Goal: Task Accomplishment & Management: Manage account settings

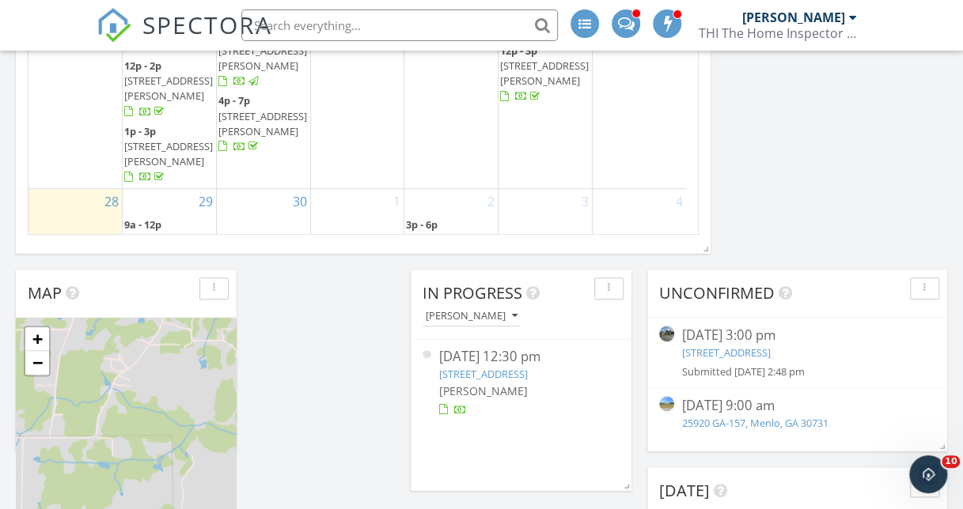
scroll to position [791, 0]
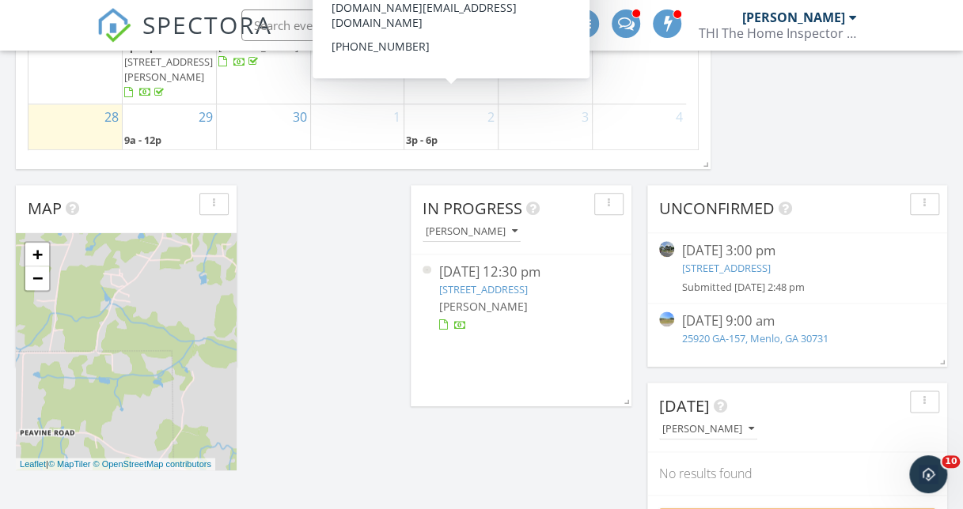
click at [426, 149] on span "5422 St Elmo Ave, Chattanooga 37409" at bounding box center [450, 156] width 89 height 14
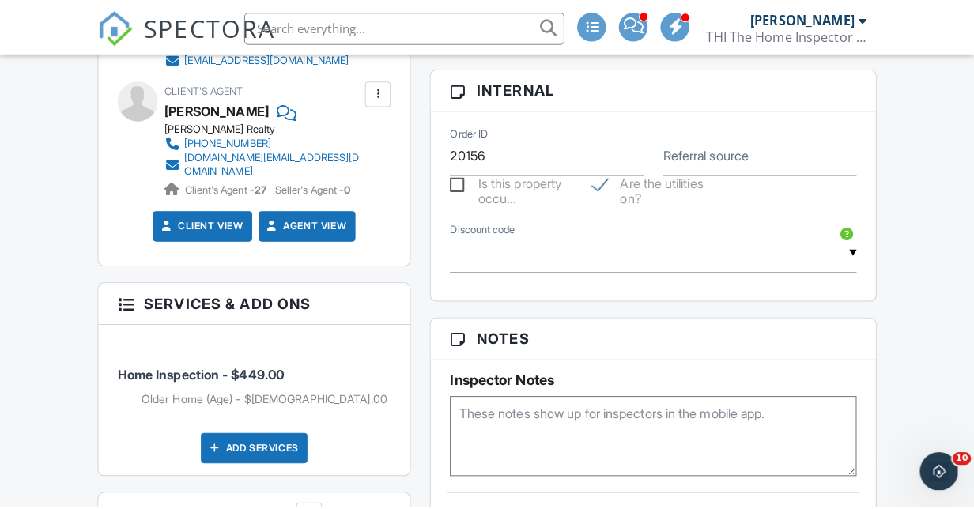
scroll to position [949, 0]
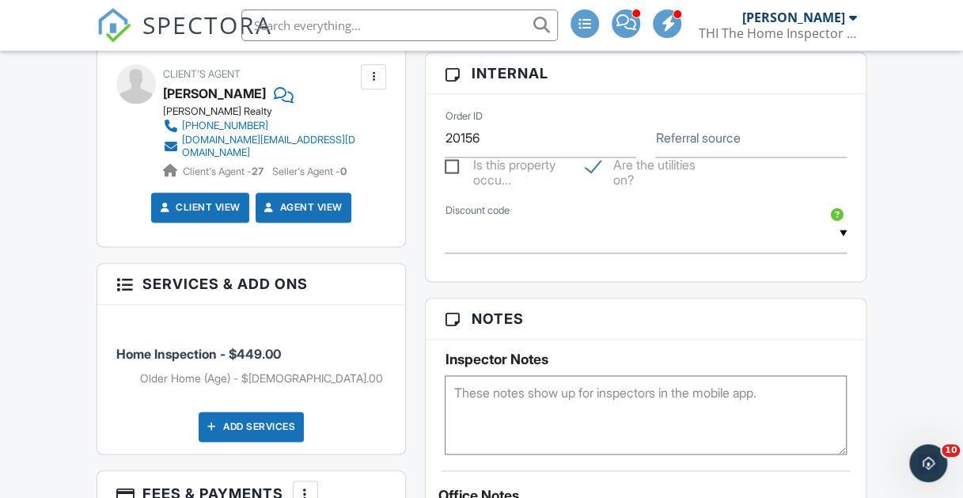
click at [257, 419] on div "Add Services" at bounding box center [251, 426] width 105 height 30
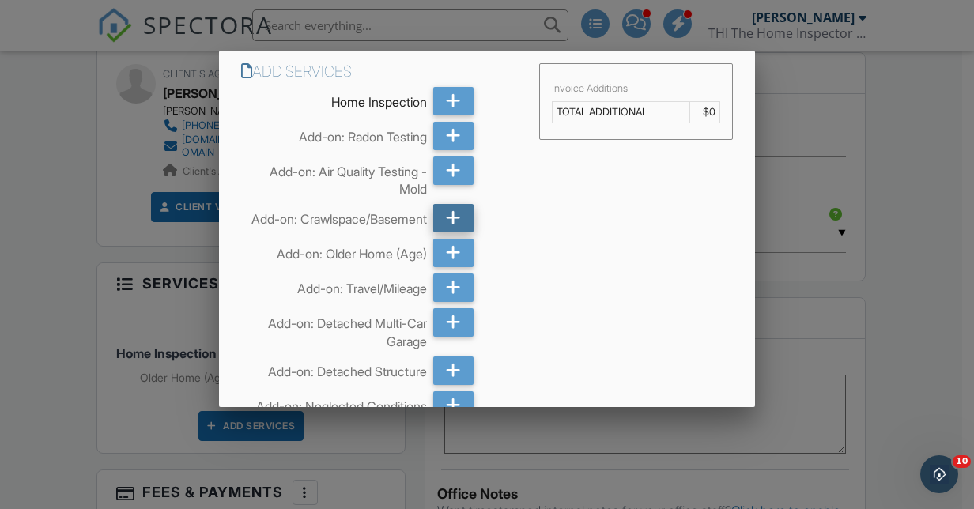
click at [452, 217] on icon at bounding box center [453, 218] width 15 height 28
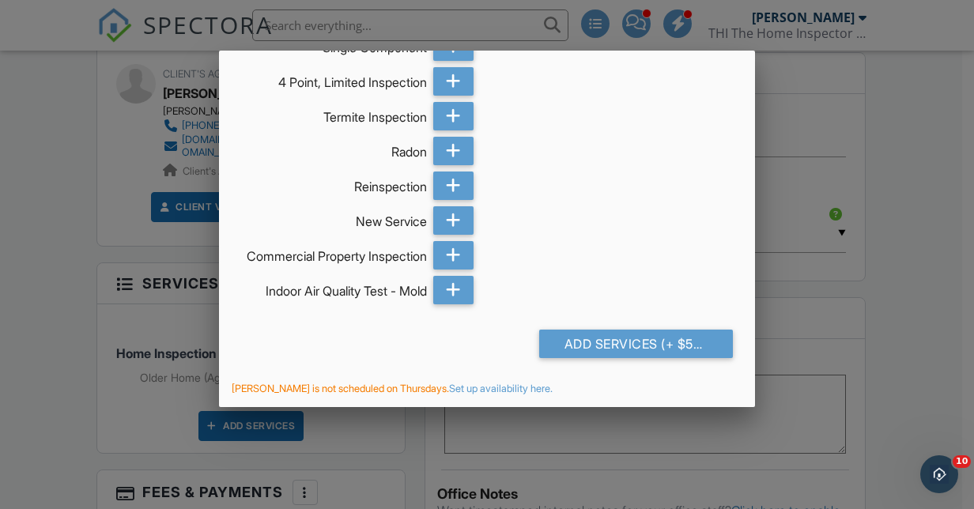
scroll to position [691, 0]
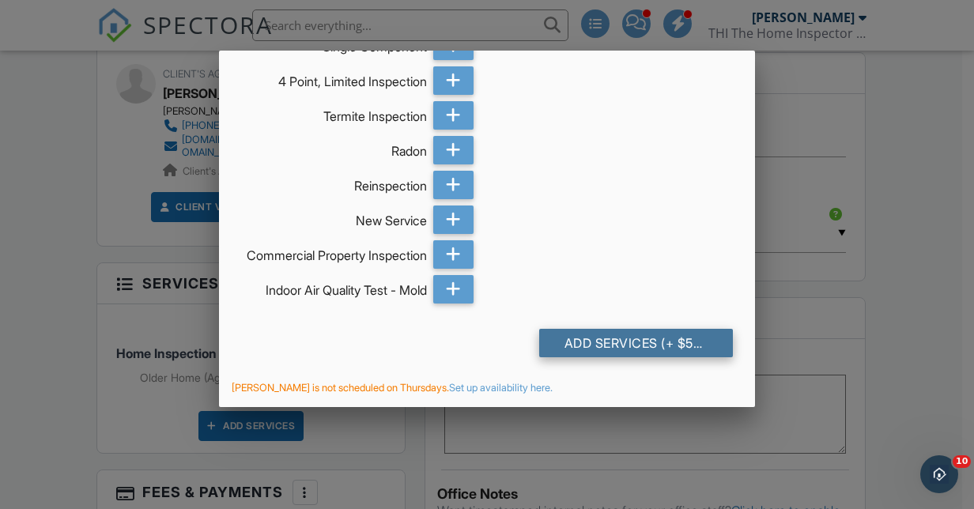
click at [599, 344] on div "Add Services (+ $50.0)" at bounding box center [636, 343] width 194 height 28
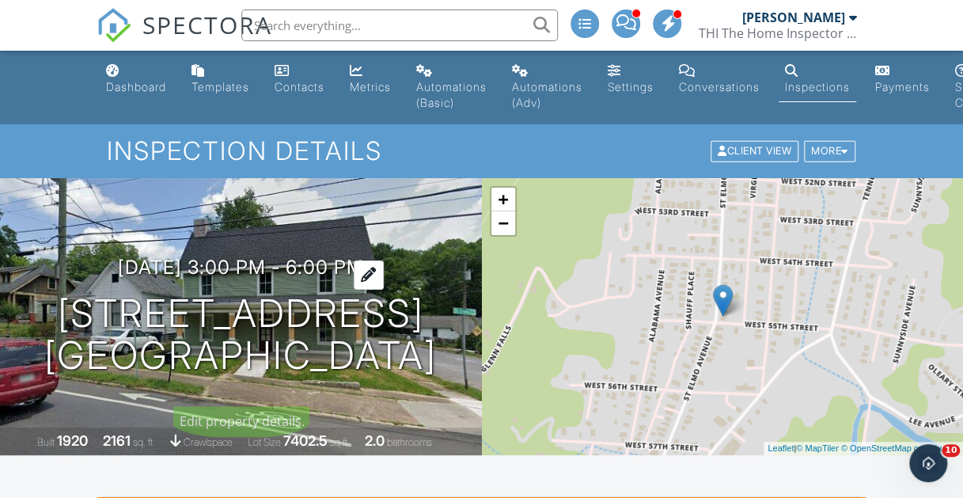
click at [243, 256] on h3 "10/02/2025 3:00 pm - 6:00 pm" at bounding box center [241, 266] width 246 height 21
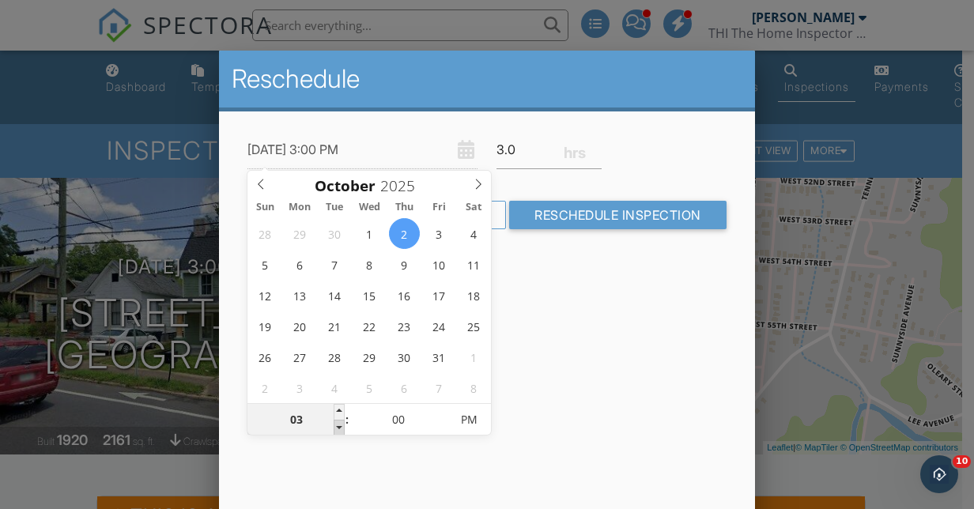
type input "10/02/2025 2:00 PM"
type input "02"
click at [340, 424] on span at bounding box center [339, 428] width 11 height 16
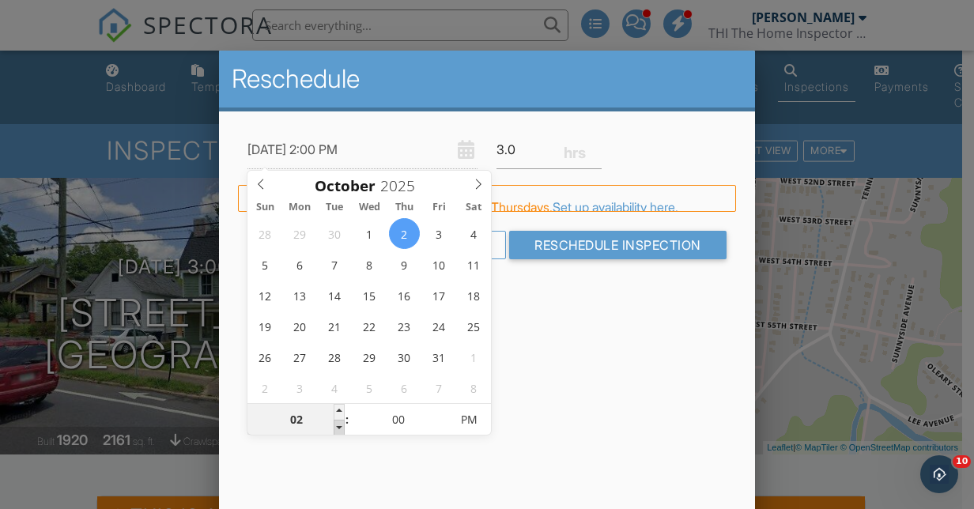
type input "10/02/2025 1:00 PM"
type input "01"
click at [340, 424] on span at bounding box center [339, 428] width 11 height 16
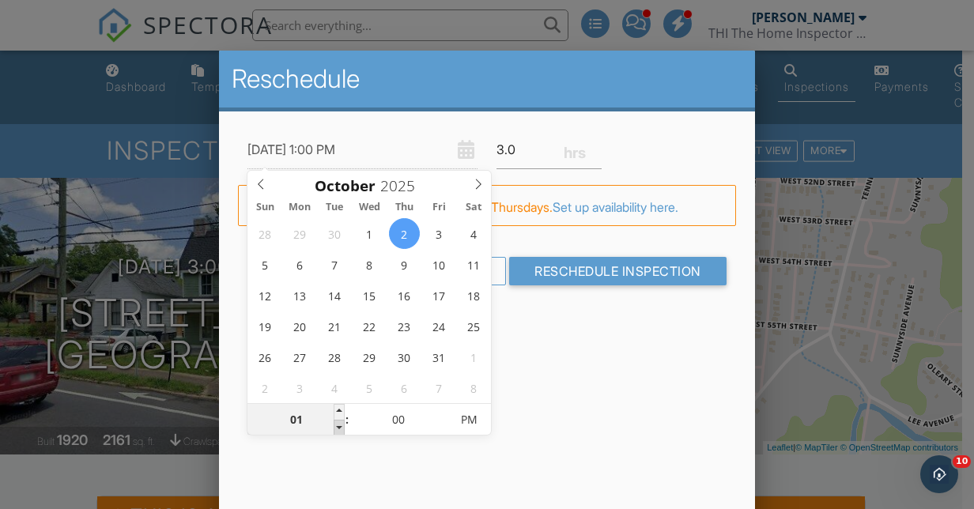
type input "10/02/2025 12:00 PM"
type input "12"
click at [340, 424] on span at bounding box center [339, 428] width 11 height 16
type input "10/02/2025 11:55 AM"
type input "11"
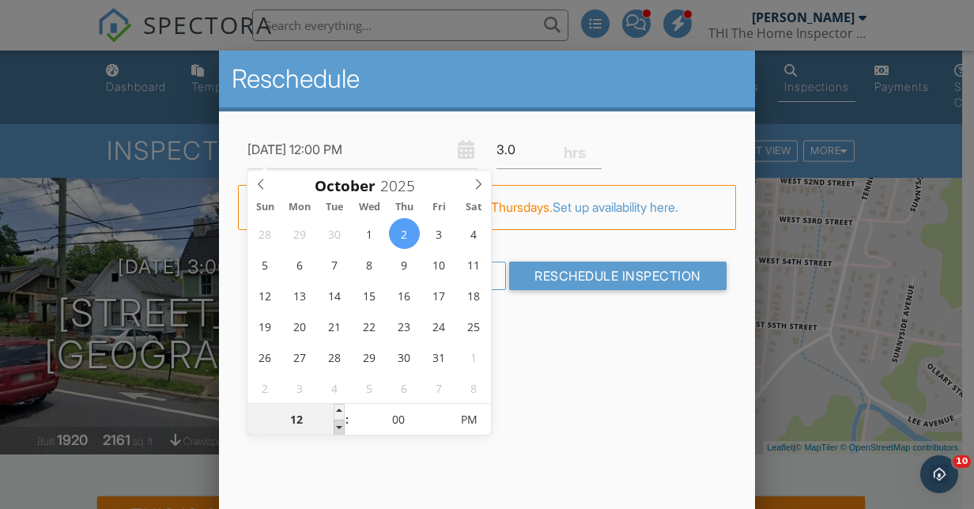
type input "55"
drag, startPoint x: 340, startPoint y: 424, endPoint x: 440, endPoint y: 425, distance: 99.7
click at [440, 426] on span at bounding box center [442, 428] width 11 height 16
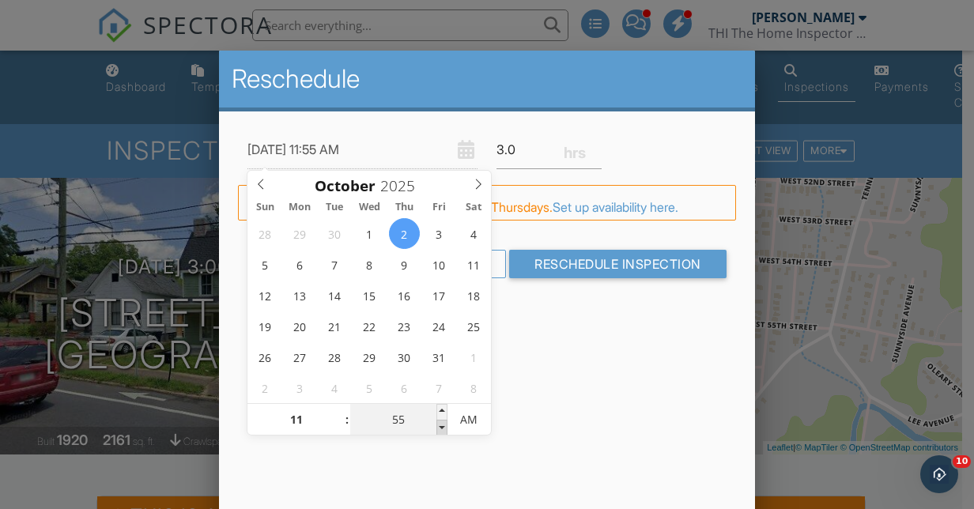
type input "10/02/2025 11:50 AM"
type input "50"
click at [440, 424] on span at bounding box center [442, 428] width 11 height 16
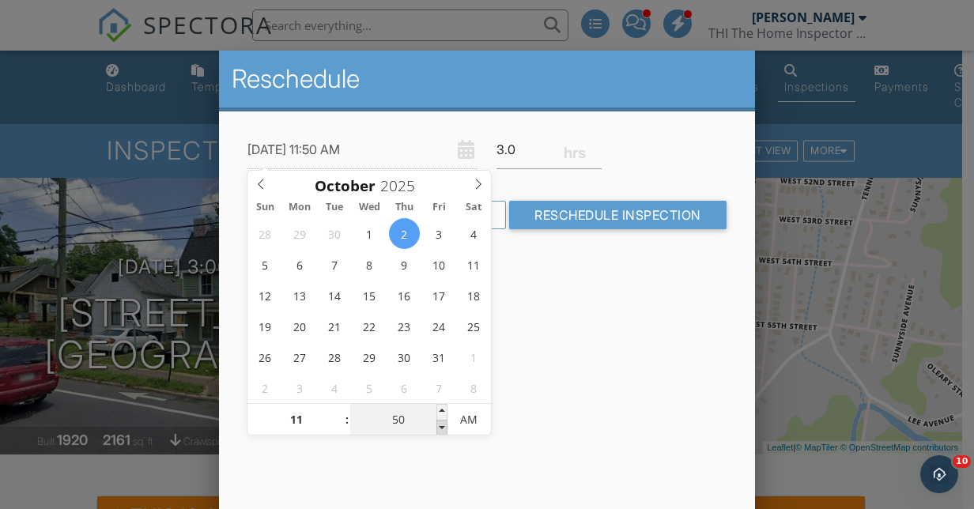
type input "10/02/2025 11:45 AM"
type input "45"
click at [440, 424] on span at bounding box center [442, 428] width 11 height 16
type input "10/02/2025 11:40 AM"
type input "40"
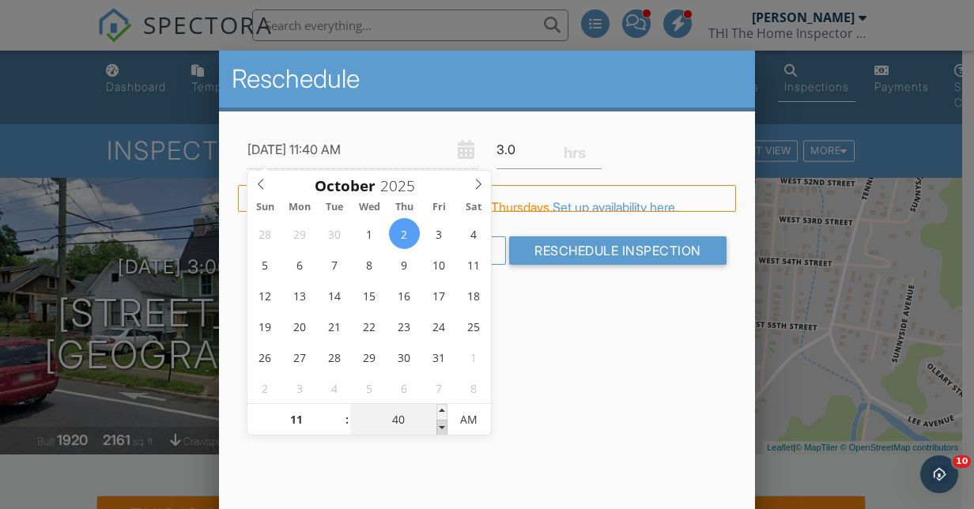
click at [440, 424] on span at bounding box center [442, 428] width 11 height 16
type input "10/02/2025 11:35 AM"
type input "35"
click at [440, 424] on span at bounding box center [442, 428] width 11 height 16
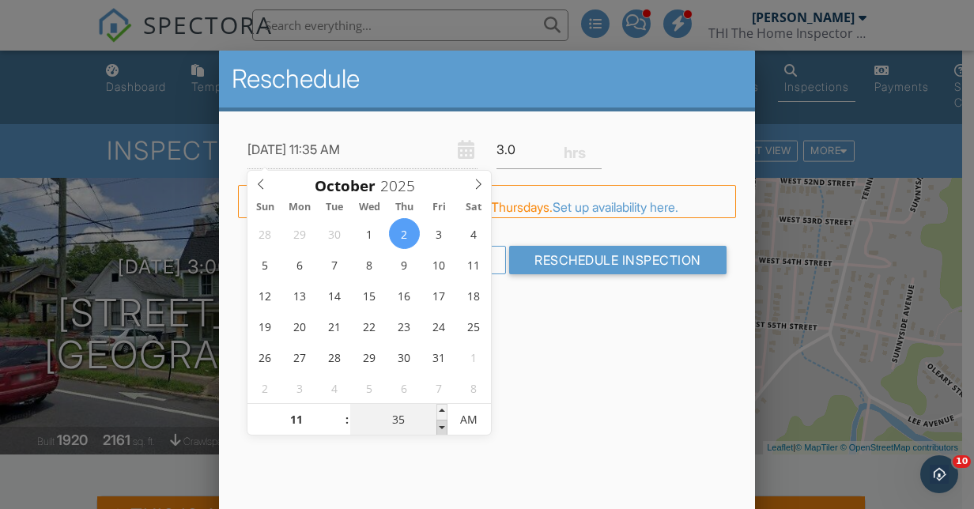
type input "10/02/2025 11:30 AM"
type input "30"
click at [440, 424] on span at bounding box center [442, 428] width 11 height 16
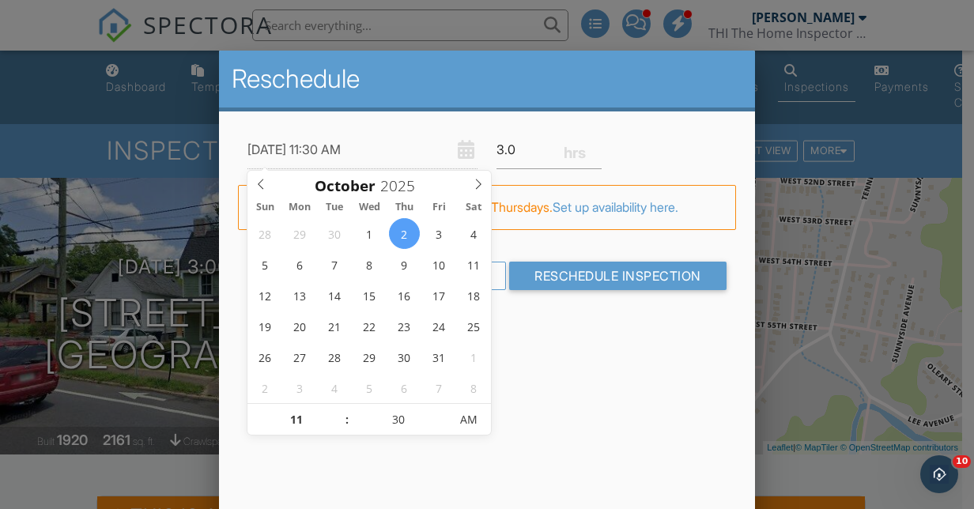
drag, startPoint x: 440, startPoint y: 424, endPoint x: 349, endPoint y: 410, distance: 92.1
click at [349, 410] on span ":" at bounding box center [347, 420] width 5 height 32
click at [316, 422] on input "11" at bounding box center [296, 421] width 97 height 32
type input "10/02/2025 12:30 PM"
type input "12"
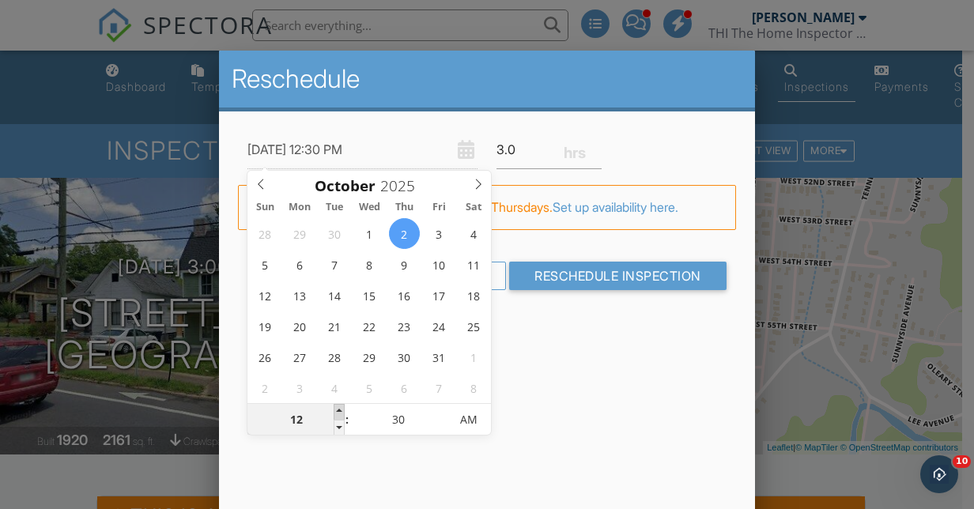
click at [340, 411] on span at bounding box center [339, 412] width 11 height 16
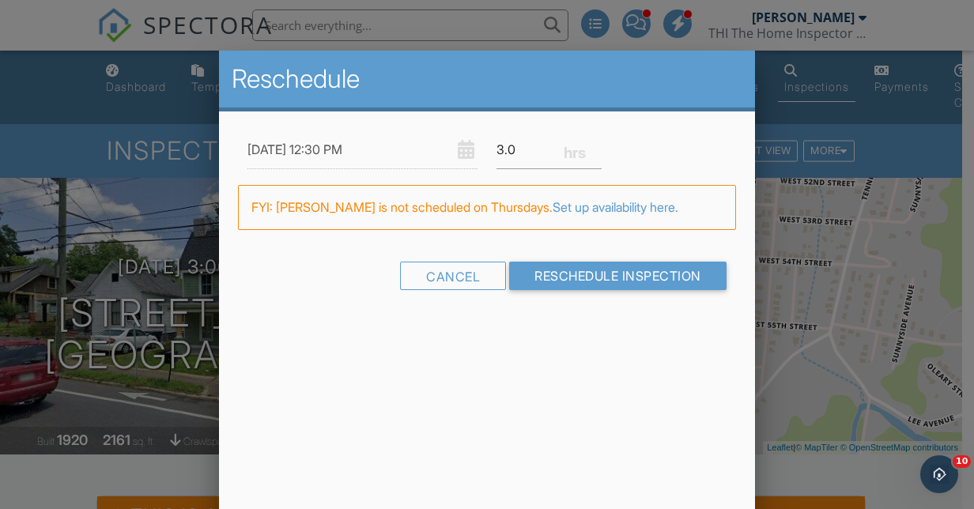
click at [544, 393] on div "Reschedule 10/02/2025 12:30 PM 3.0 Warning: this date/time is in the past. FYI:…" at bounding box center [487, 328] width 536 height 554
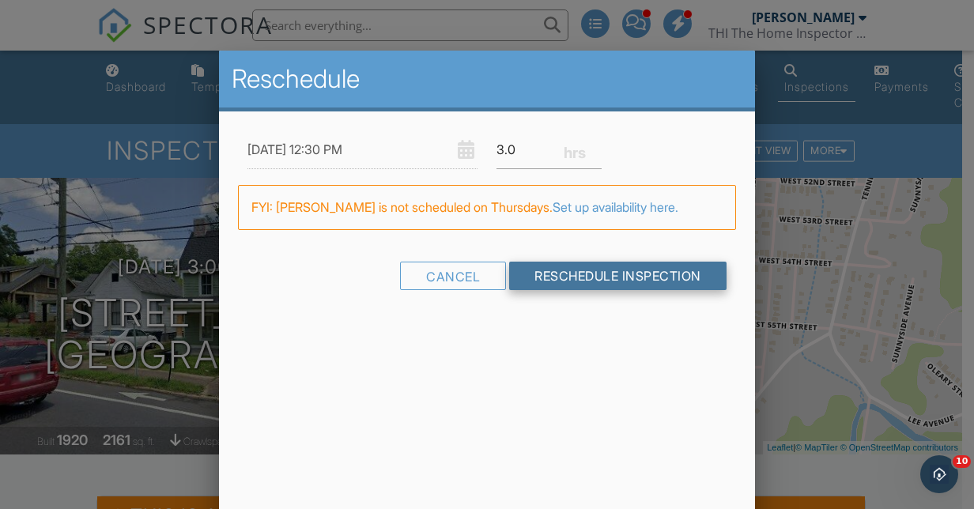
click at [574, 272] on input "Reschedule Inspection" at bounding box center [618, 276] width 218 height 28
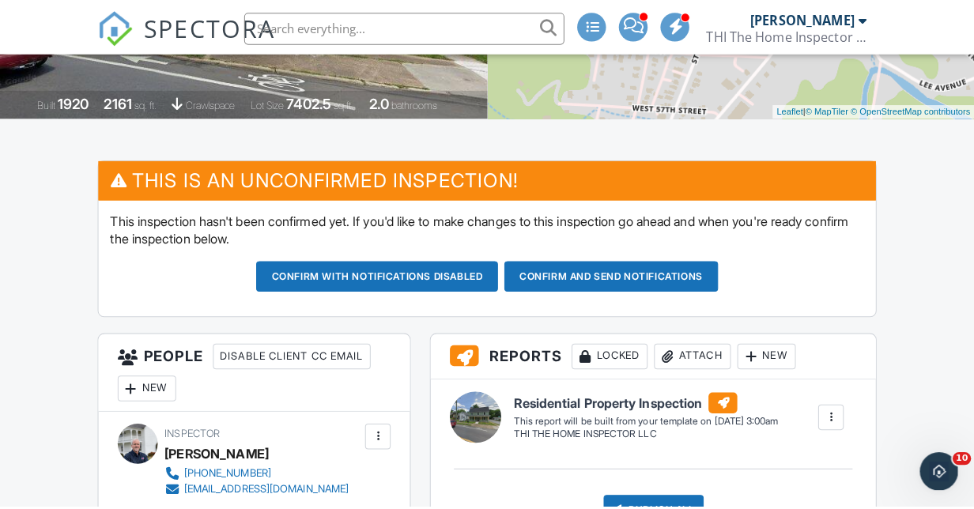
scroll to position [158, 0]
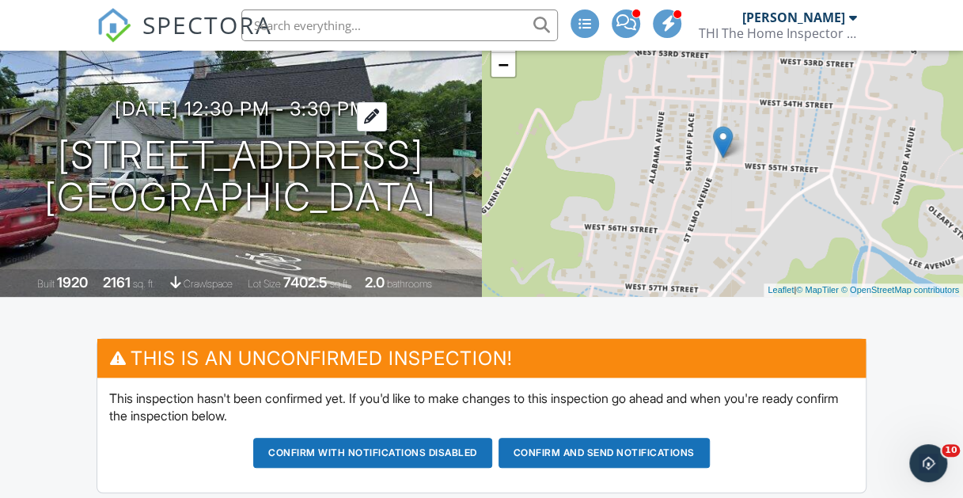
click at [119, 98] on h3 "10/02/2025 12:30 pm - 3:30 pm" at bounding box center [241, 108] width 252 height 21
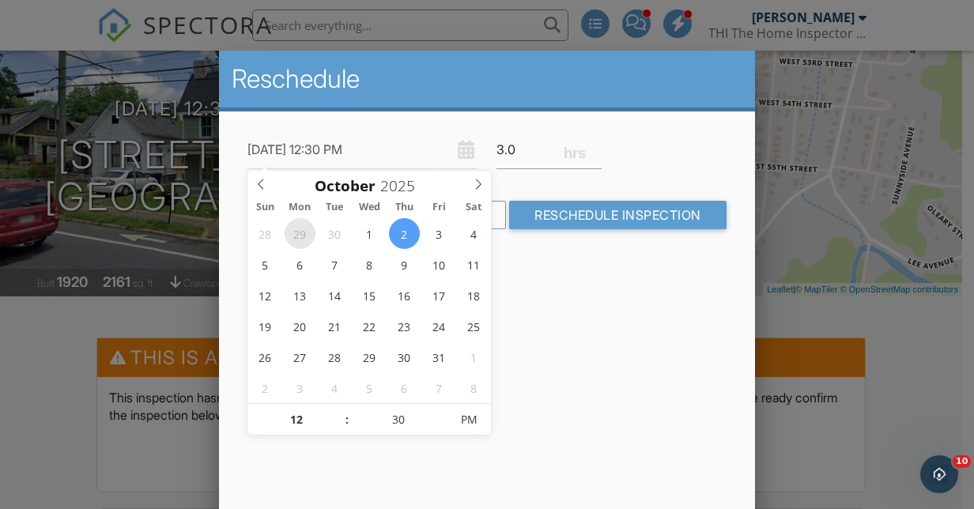
type input "[DATE] 12:30 PM"
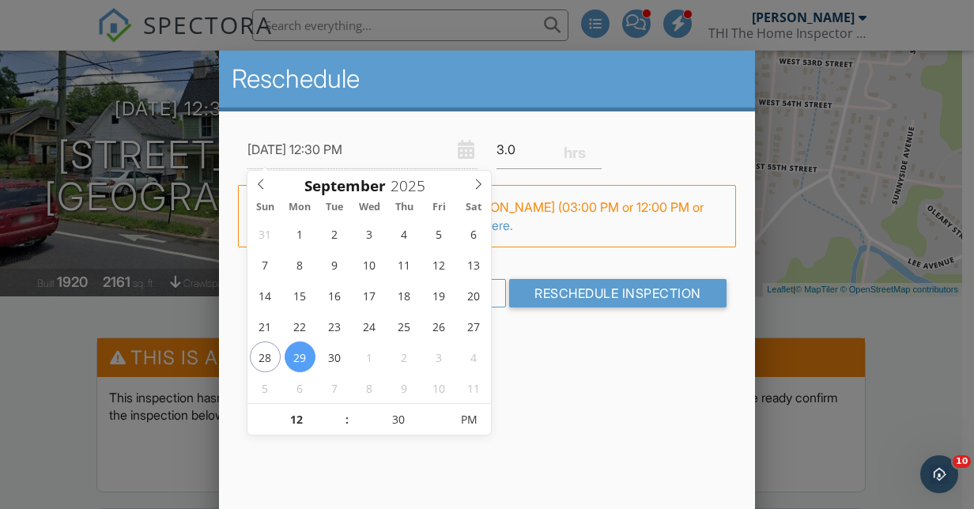
click at [560, 391] on div "Reschedule 09/29/2025 12:30 PM 3.0 Warning: this date/time is in the past. FYI:…" at bounding box center [487, 328] width 536 height 554
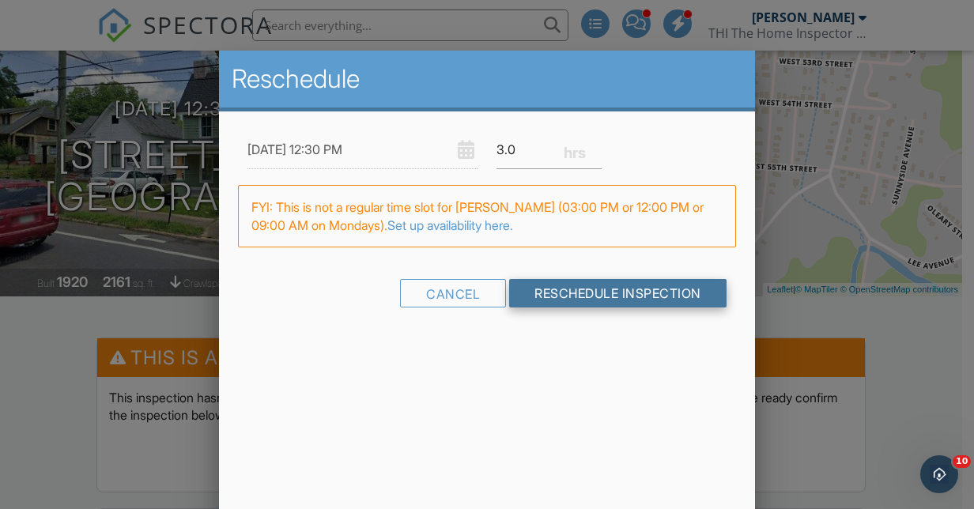
click at [577, 294] on input "Reschedule Inspection" at bounding box center [618, 293] width 218 height 28
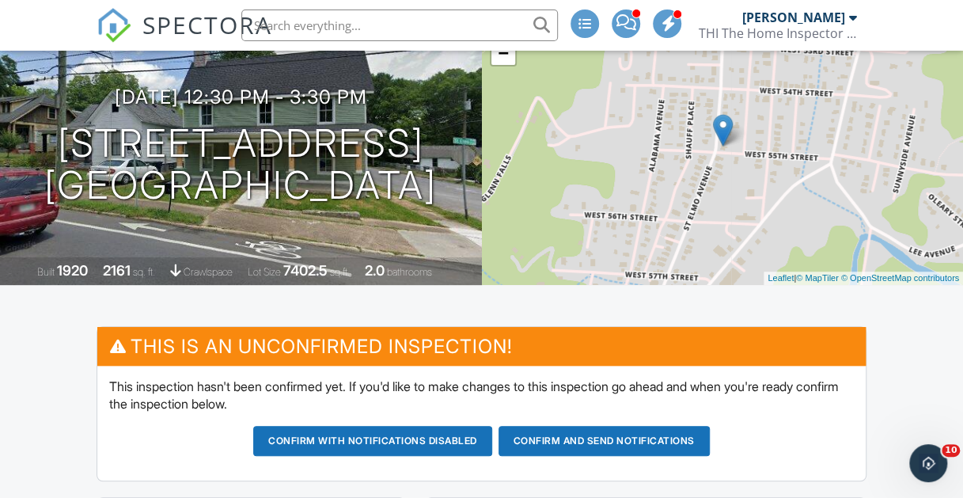
scroll to position [237, 0]
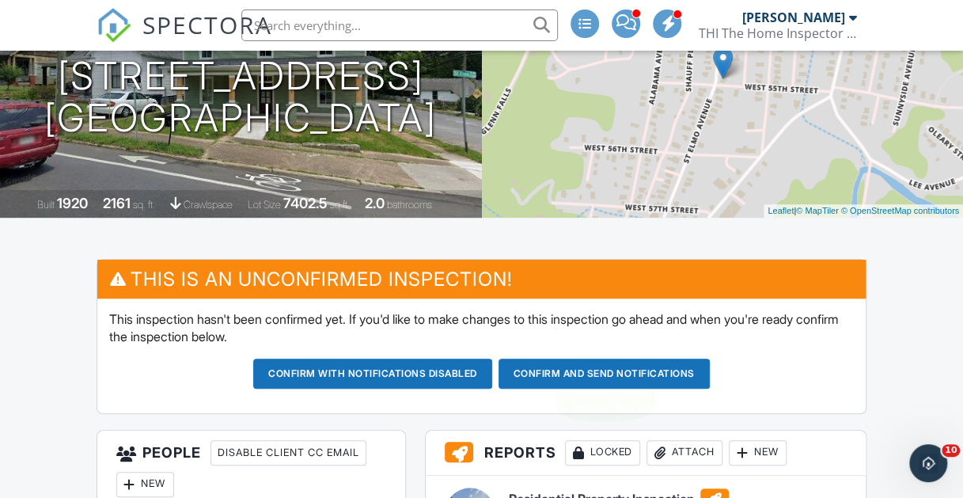
click at [600, 369] on button "Confirm and send notifications" at bounding box center [603, 373] width 211 height 30
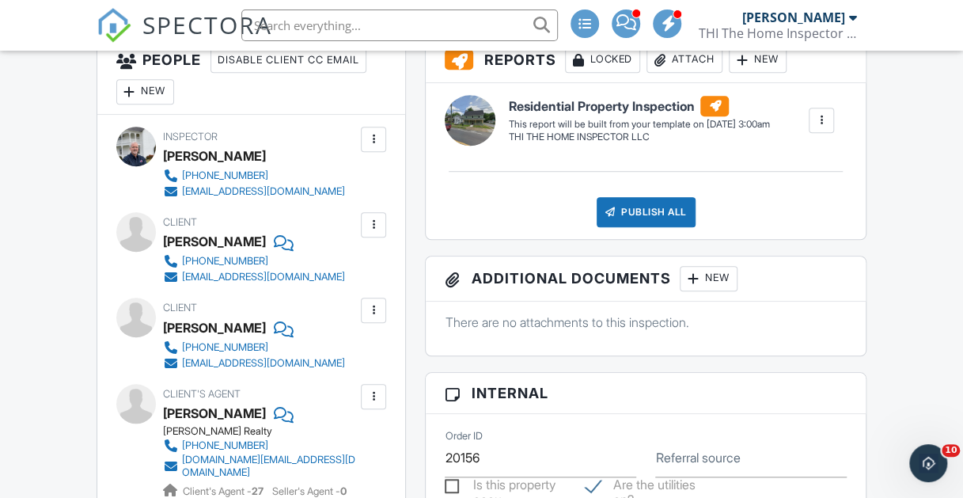
scroll to position [554, 0]
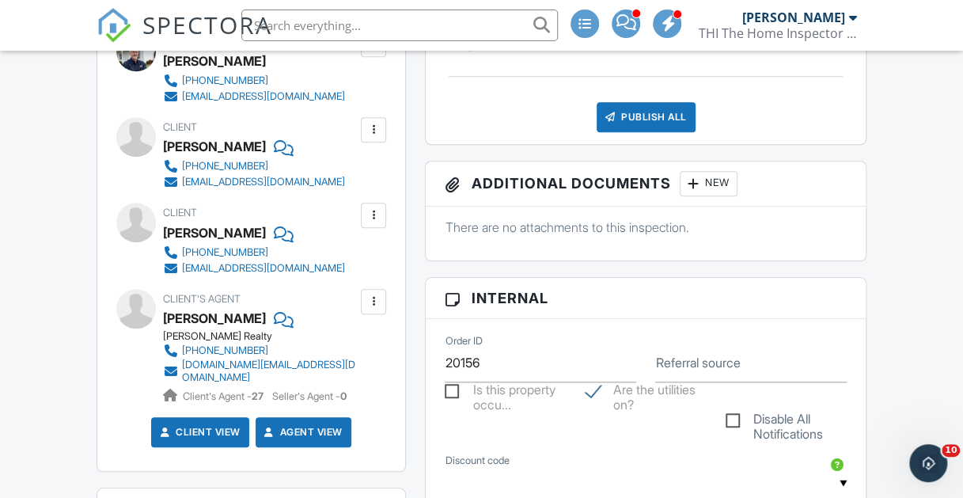
click at [403, 26] on input "text" at bounding box center [399, 25] width 316 height 32
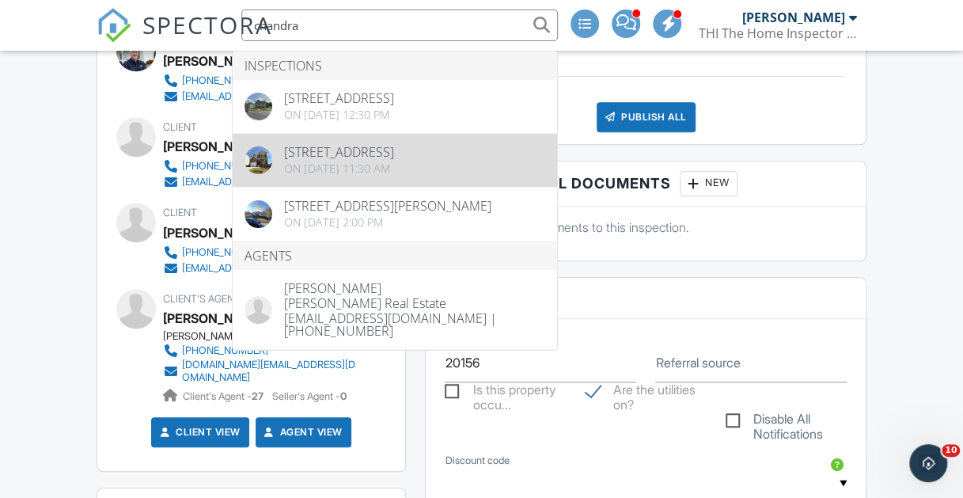
type input "chandra"
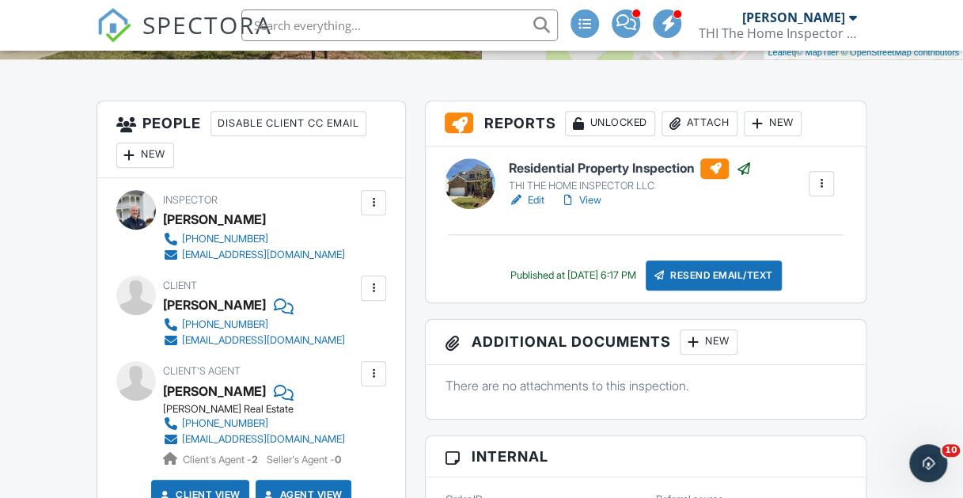
click at [315, 28] on input "text" at bounding box center [399, 25] width 316 height 32
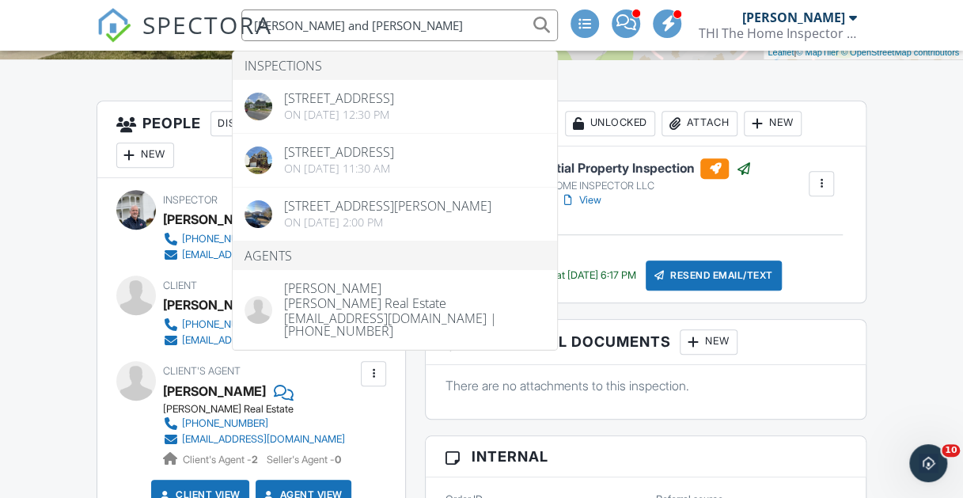
type input "Chandra and Derek"
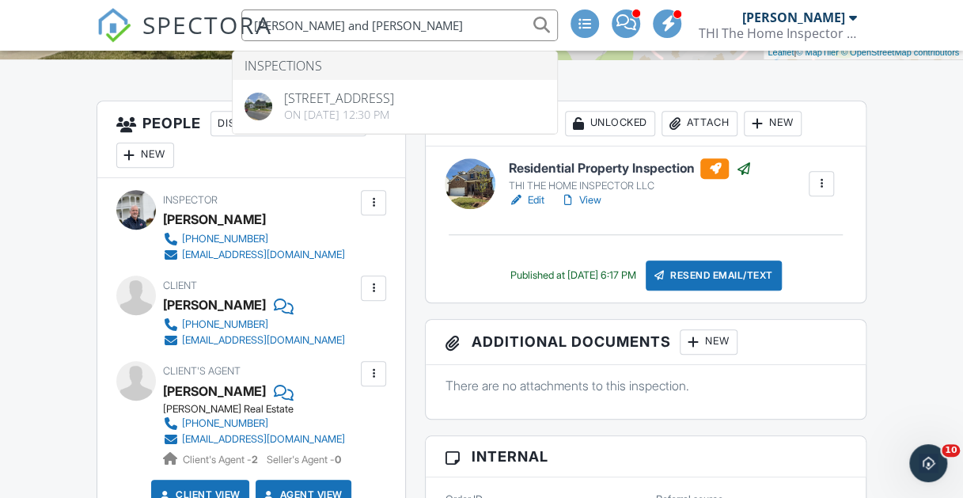
drag, startPoint x: 373, startPoint y: 24, endPoint x: 149, endPoint y: 28, distance: 223.9
click at [161, 27] on div "SPECTORA Chandra and Derek Inspections 5422 St Elmo Ave, Chattanooga, TN 37409 …" at bounding box center [481, 25] width 770 height 51
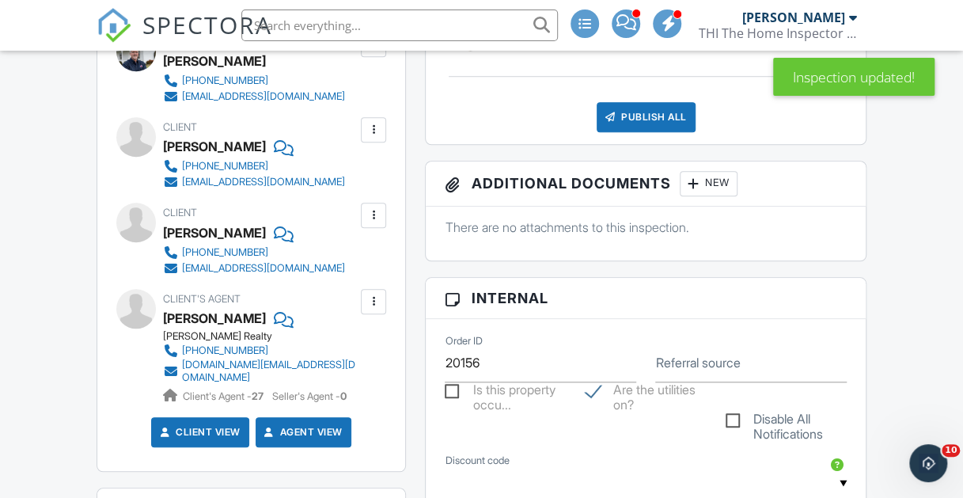
click at [350, 22] on input "text" at bounding box center [399, 25] width 316 height 32
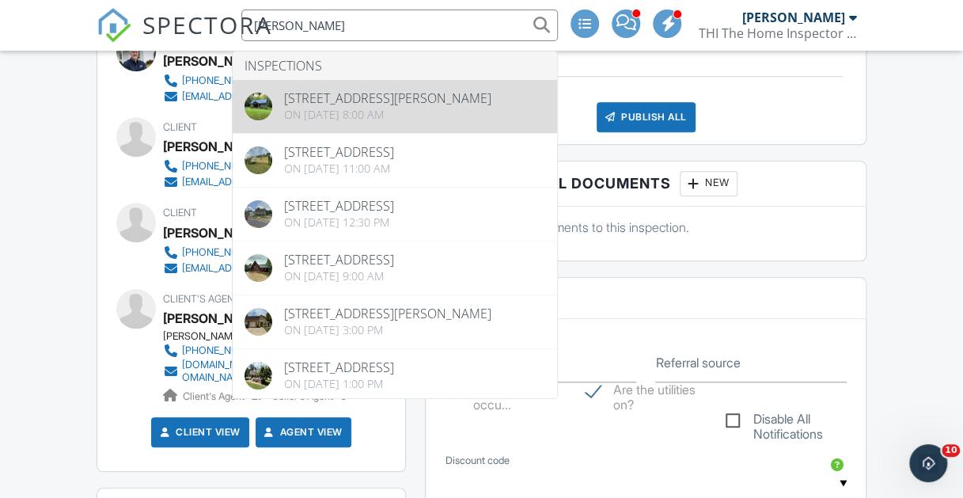
type input "Rogers"
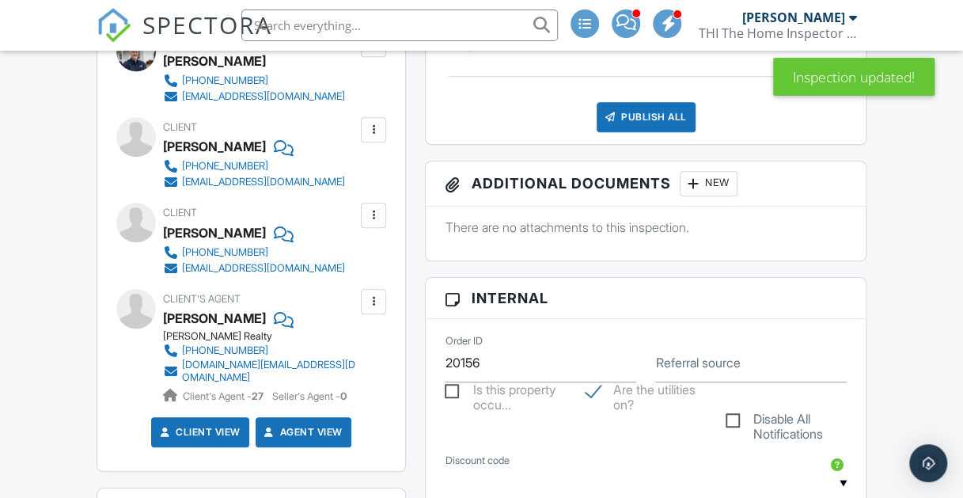
click at [322, 21] on input "text" at bounding box center [399, 25] width 316 height 32
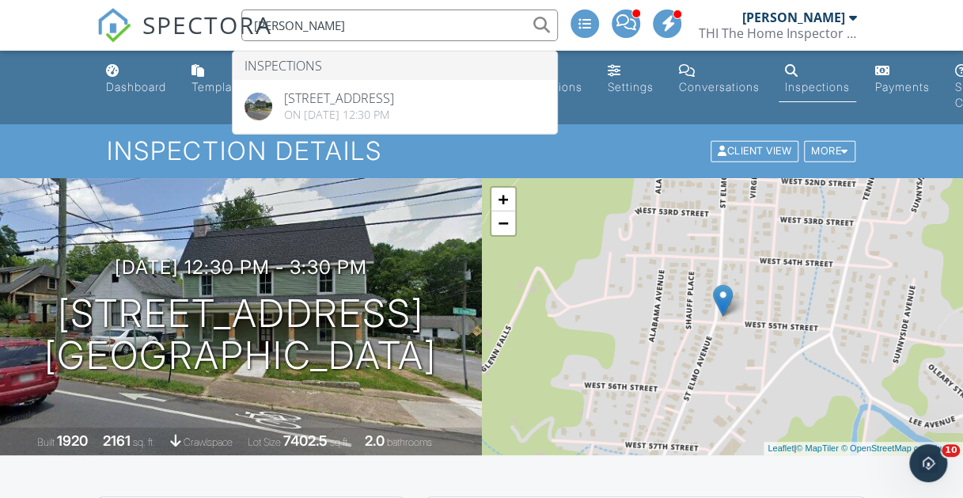
type input "Derek Rogers"
click at [46, 81] on ul "Dashboard Templates Contacts Metrics Automations (Basic) Automations (Adv) Sett…" at bounding box center [481, 88] width 963 height 74
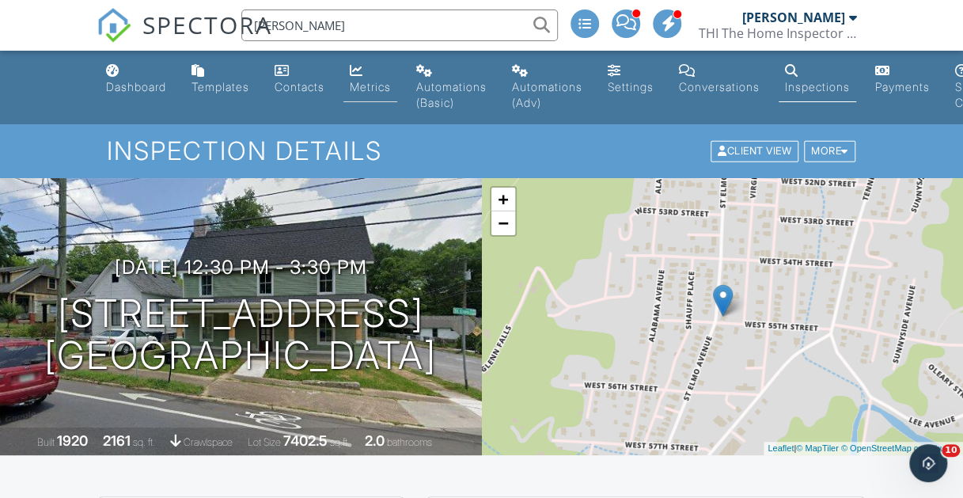
click at [378, 88] on div "Metrics" at bounding box center [370, 86] width 41 height 13
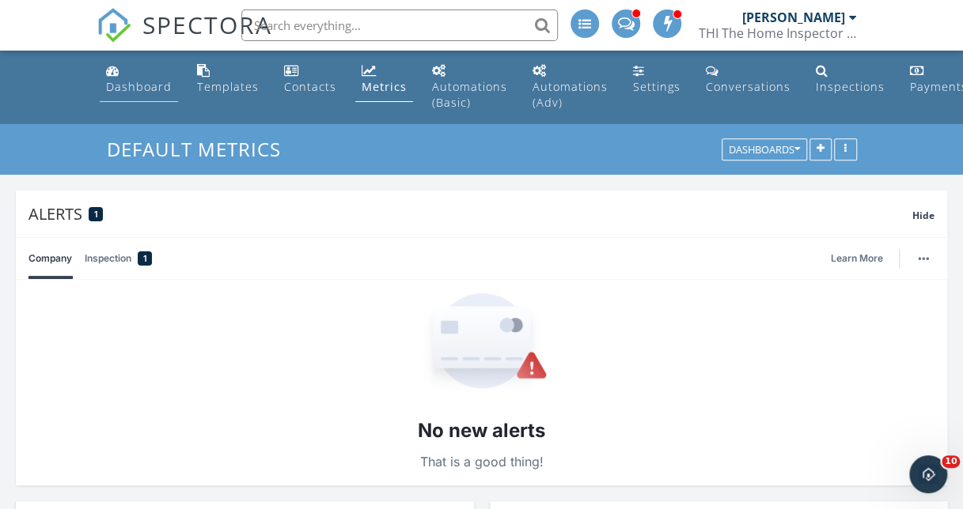
click at [140, 89] on div "Dashboard" at bounding box center [139, 86] width 66 height 15
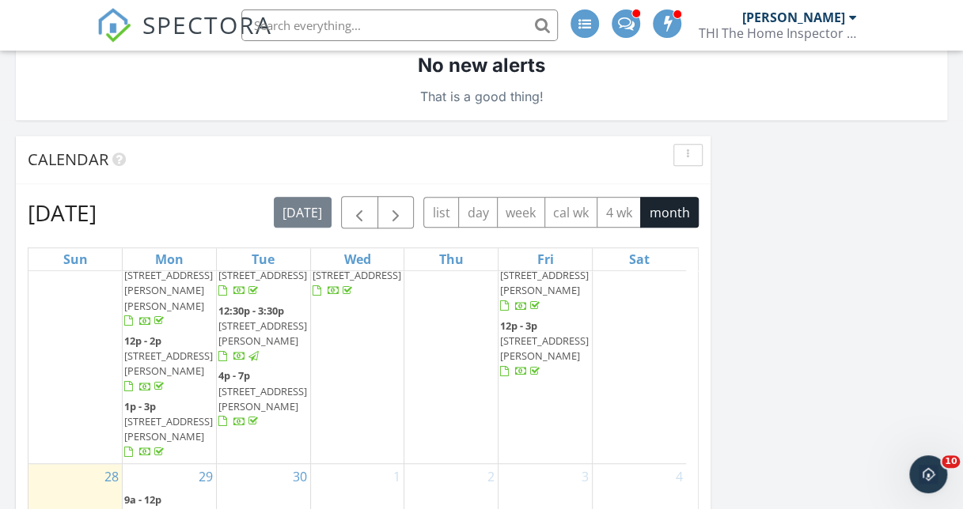
scroll to position [524, 0]
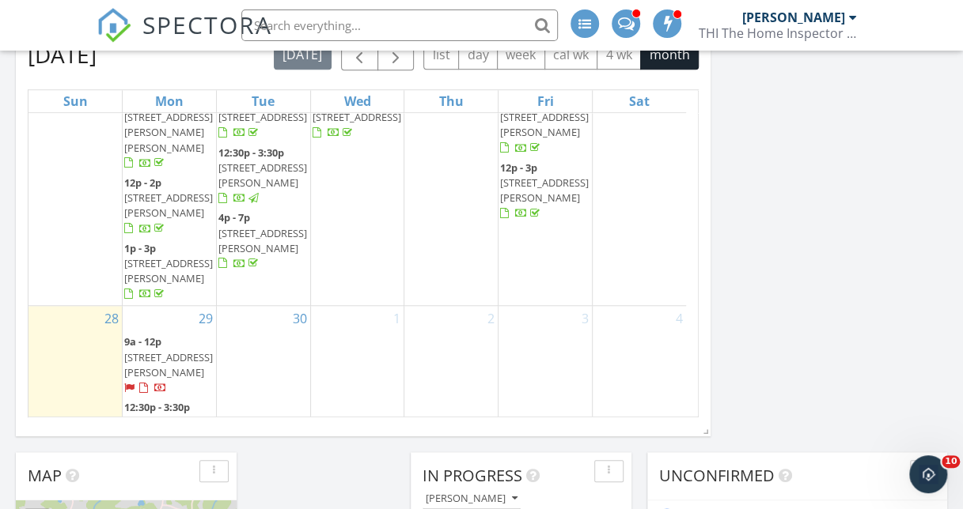
click at [165, 415] on span "5422 St Elmo Ave, Chattanooga 37409" at bounding box center [168, 422] width 89 height 14
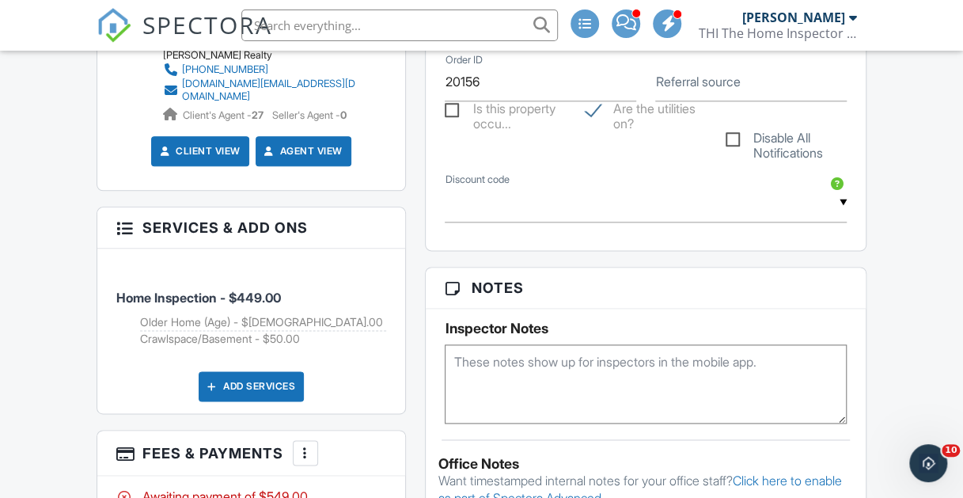
scroll to position [949, 0]
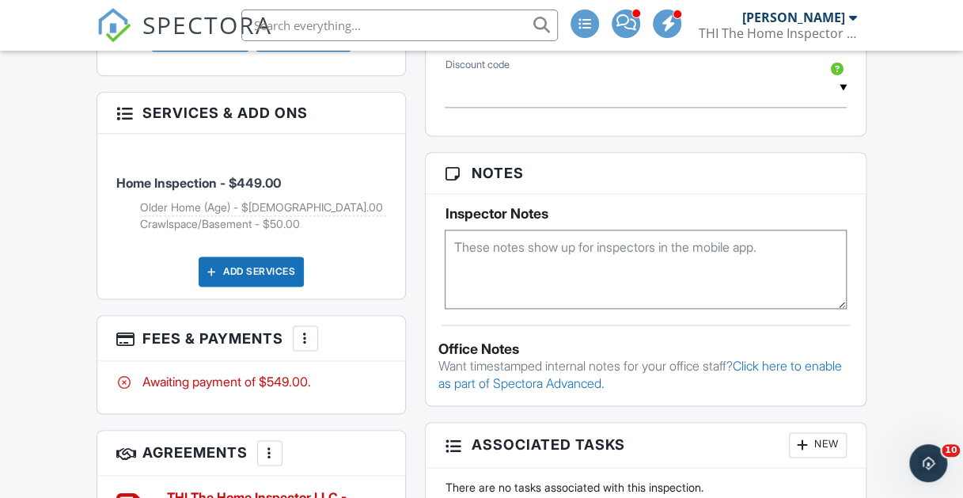
click at [532, 251] on textarea at bounding box center [646, 268] width 402 height 79
type textarea "?"
type textarea "Call them or text them and find a time to go over the report."
click at [422, 299] on div "Reports Locked Attach New Residential Property Inspection THI THE HOME INSPECTO…" at bounding box center [645, 160] width 460 height 1227
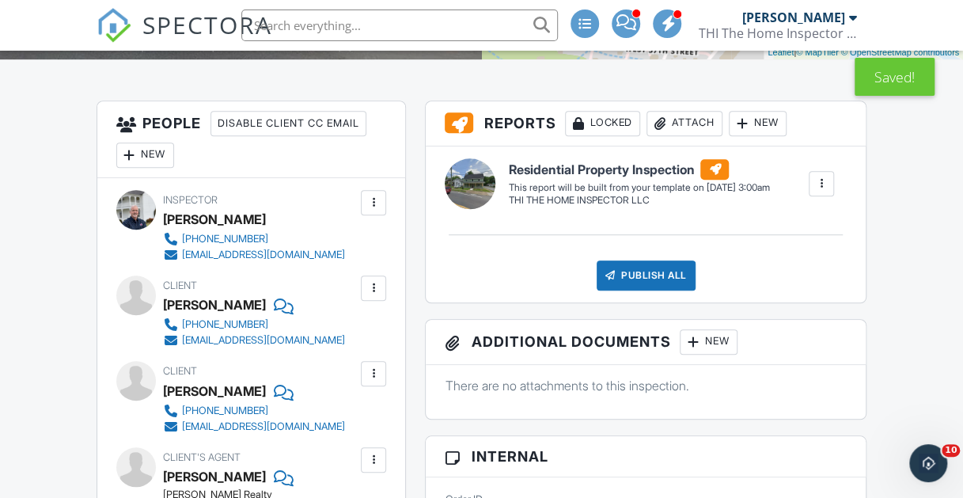
scroll to position [0, 0]
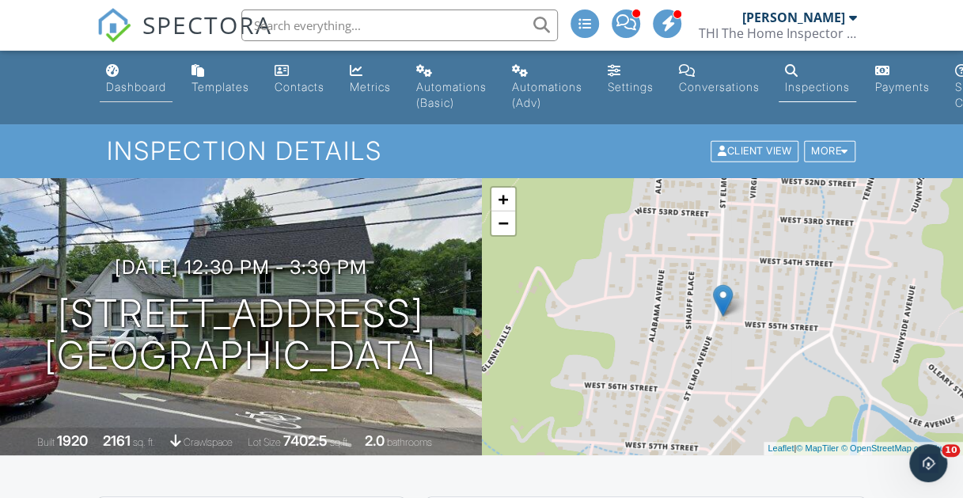
click at [129, 83] on div "Dashboard" at bounding box center [136, 86] width 60 height 13
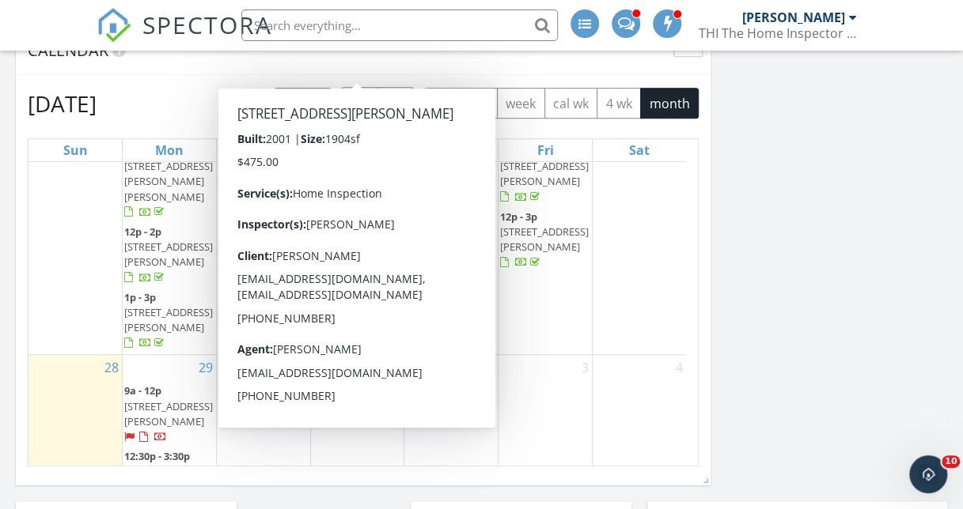
scroll to position [671, 0]
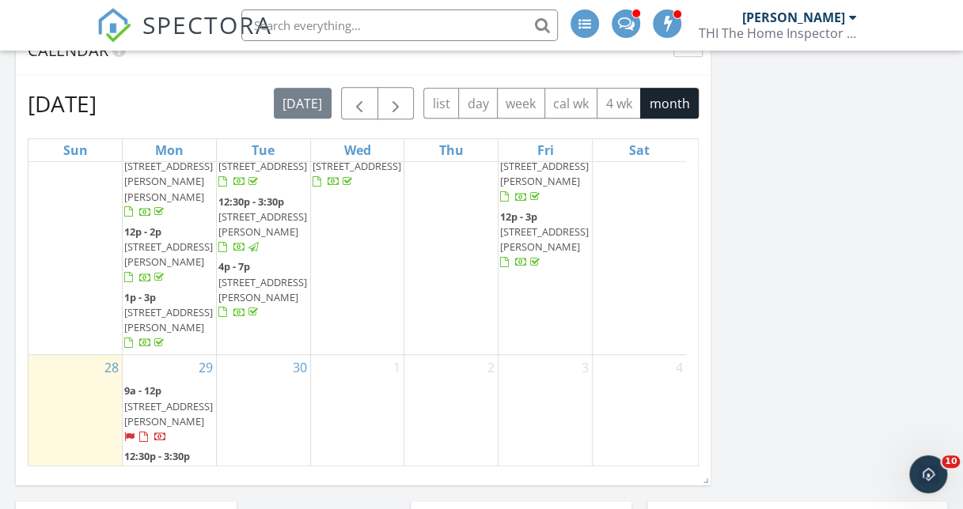
click at [150, 399] on span "1014 Wilson Rd, Rossville 30741" at bounding box center [168, 413] width 89 height 29
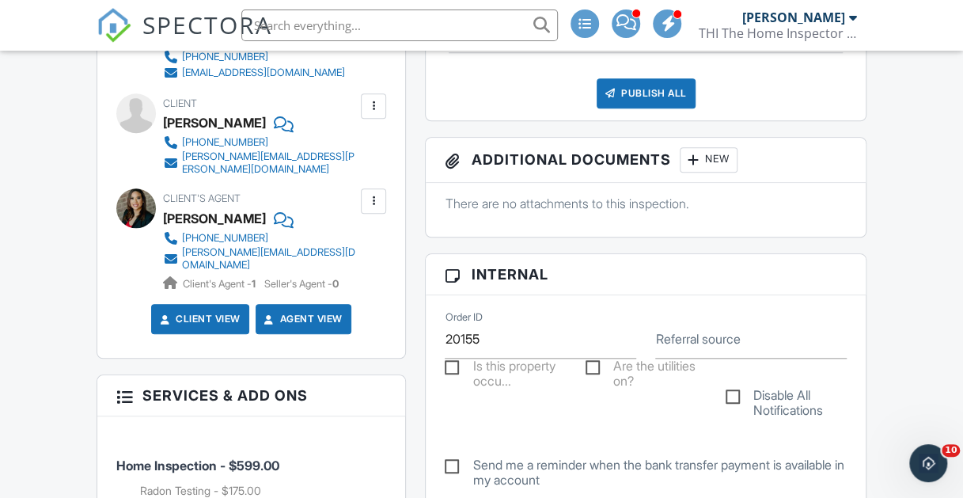
scroll to position [554, 0]
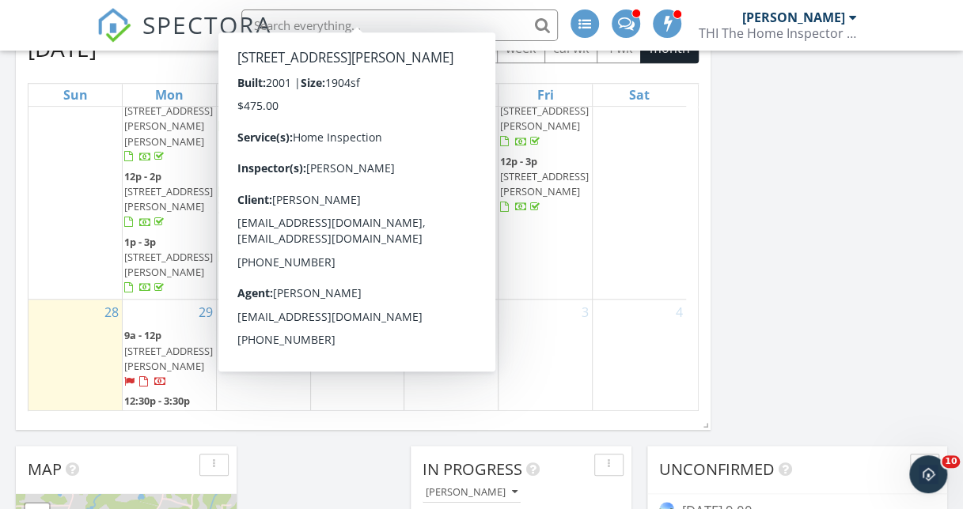
scroll to position [554, 0]
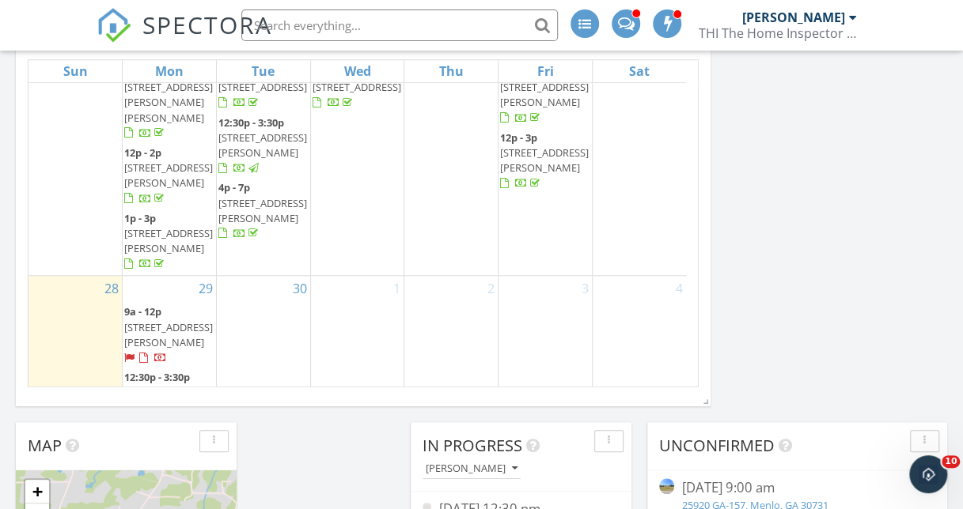
click at [157, 385] on span "5422 St Elmo Ave, Chattanooga 37409" at bounding box center [168, 392] width 89 height 14
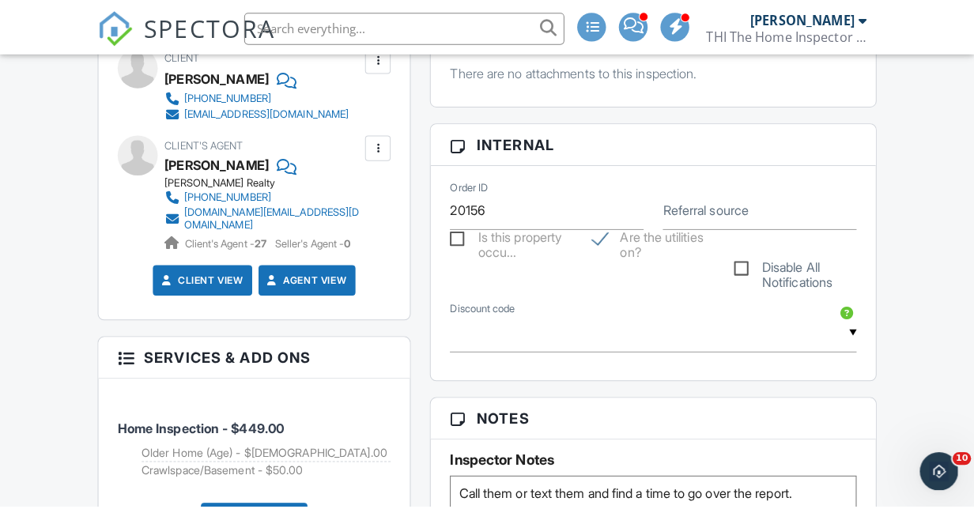
scroll to position [949, 0]
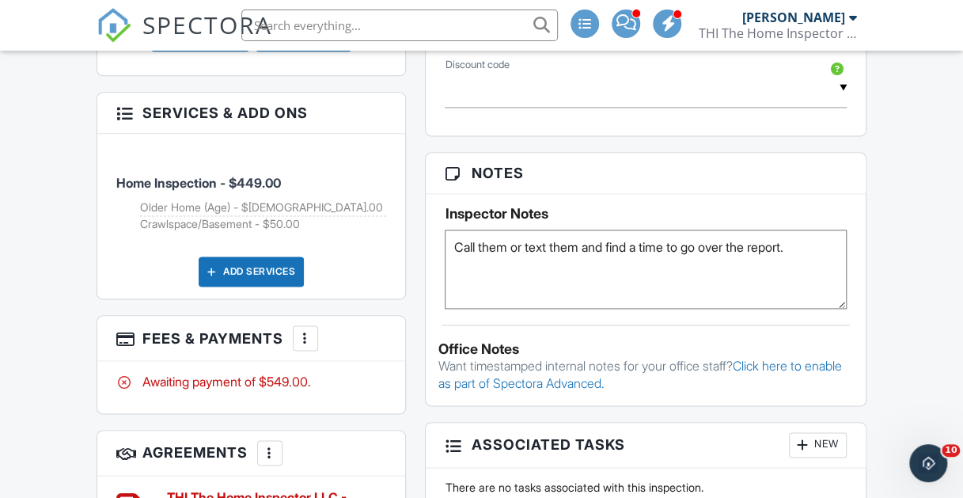
click at [252, 256] on div "Add Services" at bounding box center [251, 271] width 105 height 30
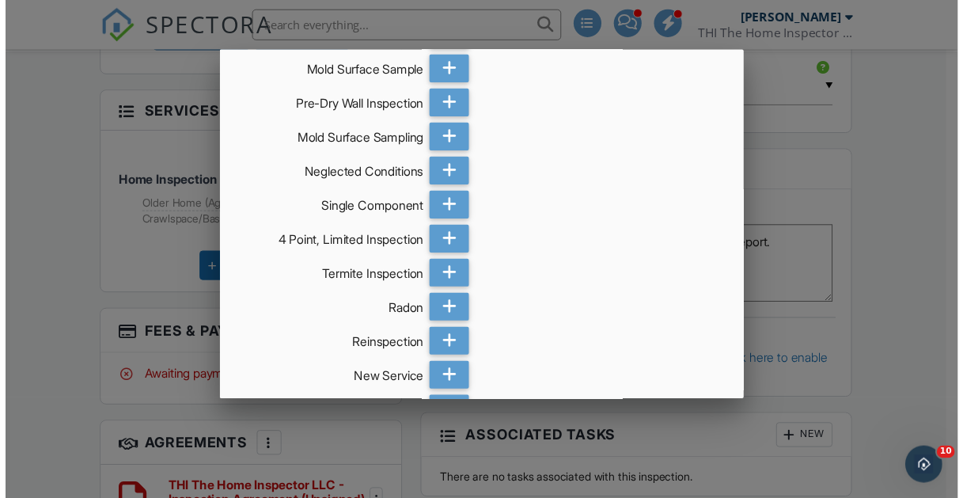
scroll to position [666, 0]
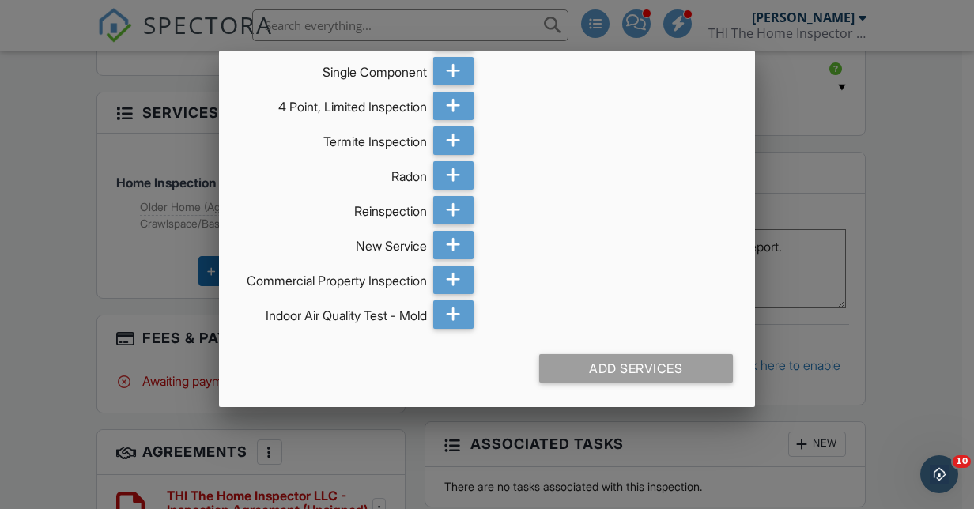
click at [918, 117] on div at bounding box center [487, 239] width 974 height 637
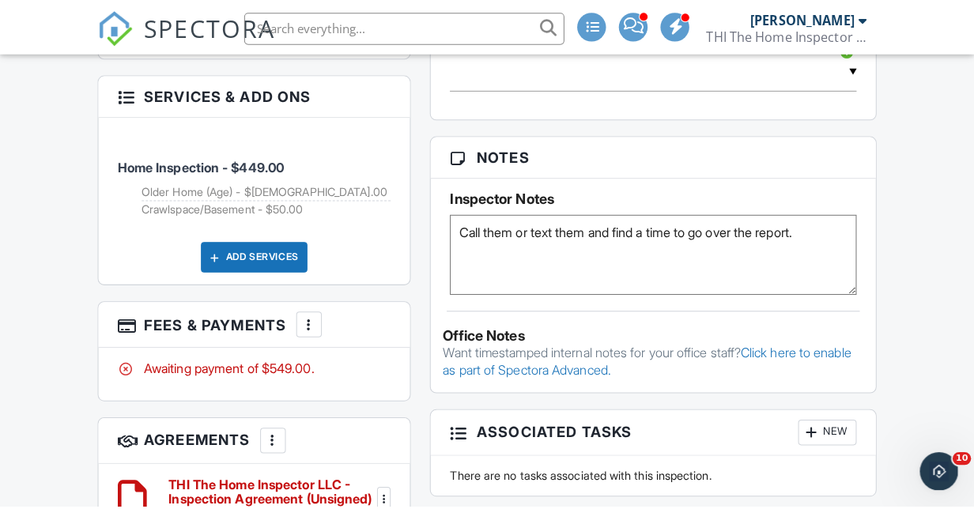
scroll to position [1028, 0]
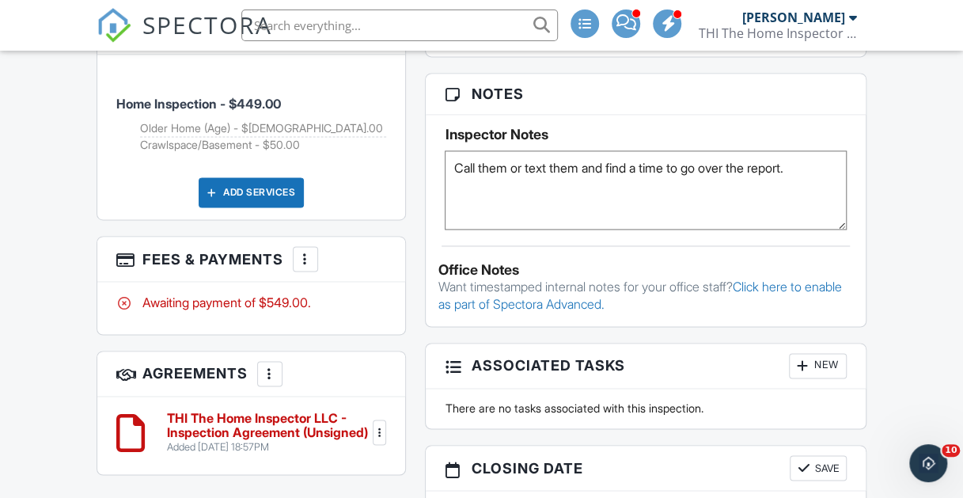
click at [302, 251] on div at bounding box center [305, 259] width 16 height 16
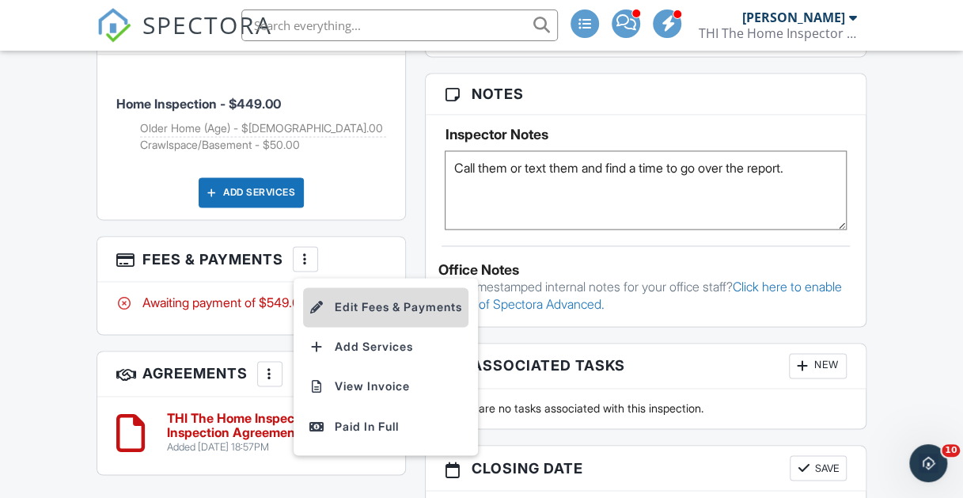
click at [365, 294] on li "Edit Fees & Payments" at bounding box center [385, 307] width 165 height 40
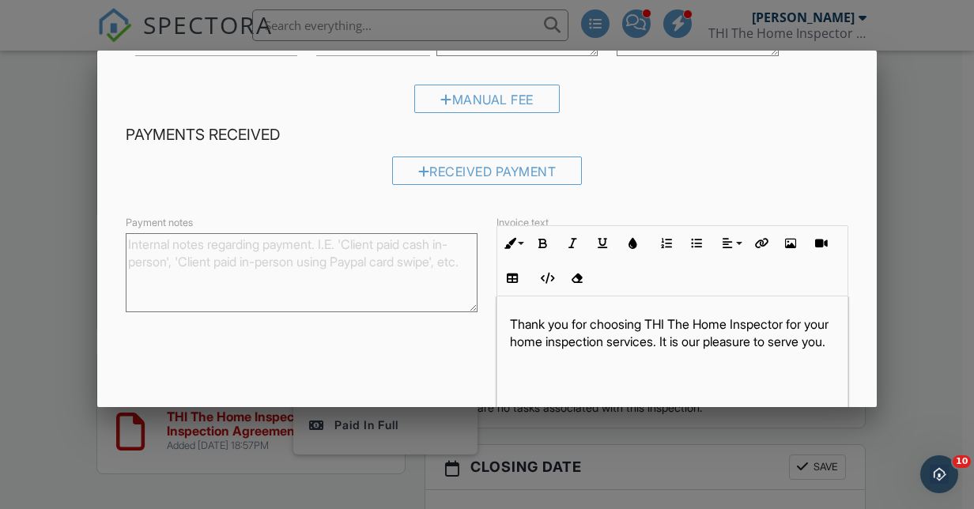
scroll to position [237, 0]
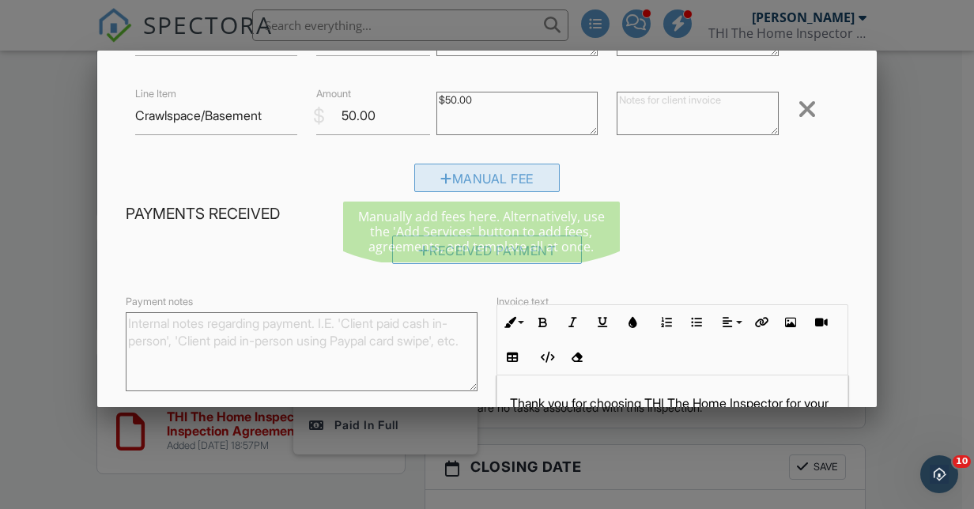
click at [480, 174] on div "Manual Fee" at bounding box center [487, 178] width 146 height 28
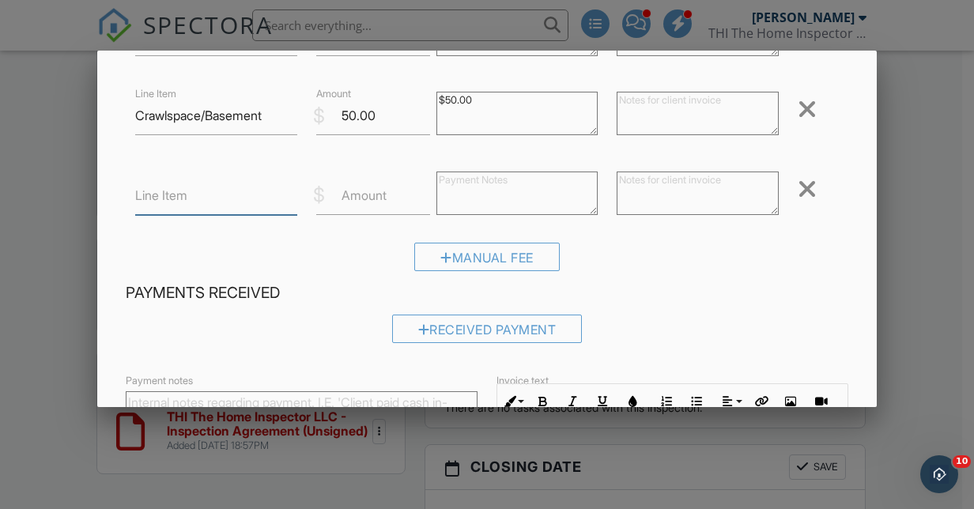
click at [172, 210] on input "Line Item" at bounding box center [215, 195] width 161 height 39
type input "Veteran Discount"
click at [377, 202] on label "Amount" at bounding box center [364, 195] width 45 height 17
click at [377, 202] on input "Amount" at bounding box center [373, 195] width 114 height 39
type input "-0"
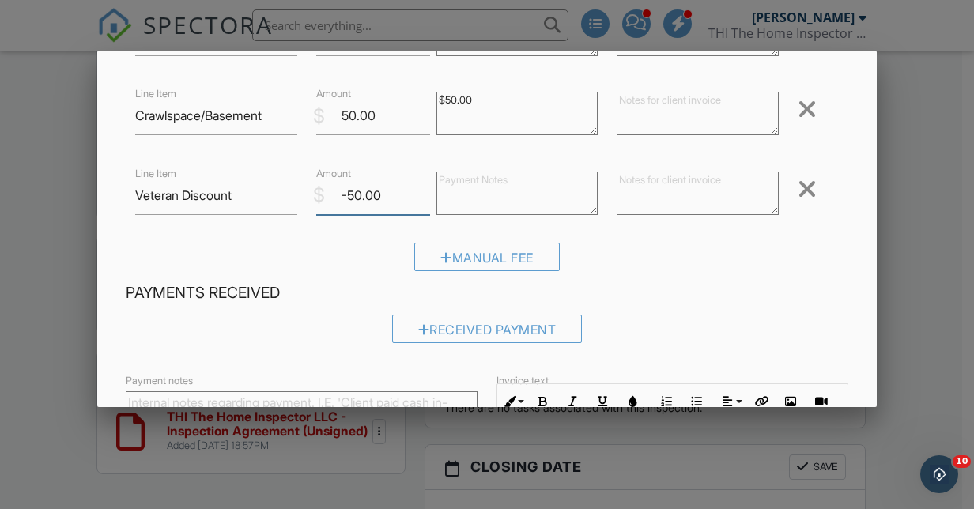
type input "-50.00"
click at [457, 187] on textarea at bounding box center [517, 194] width 161 height 44
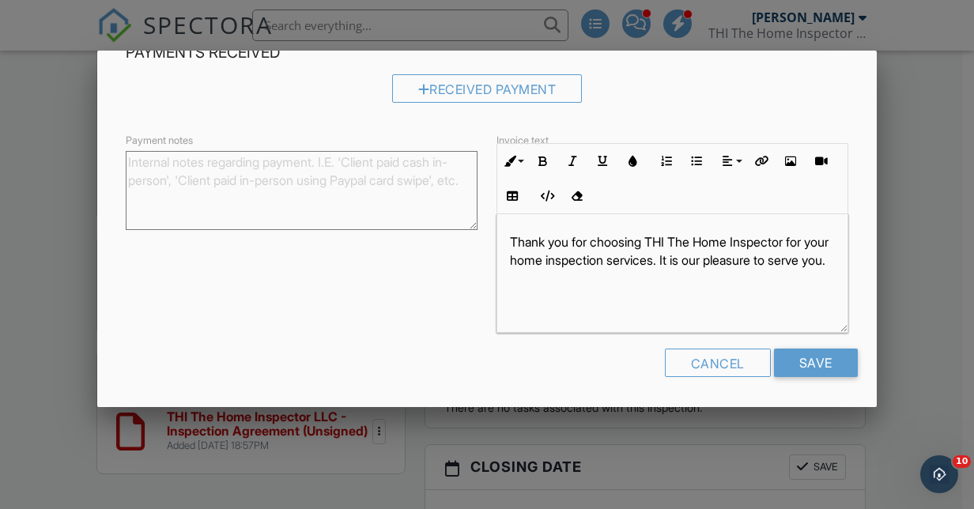
scroll to position [479, 0]
type textarea "-$50.00"
click at [807, 373] on input "Save" at bounding box center [816, 362] width 84 height 28
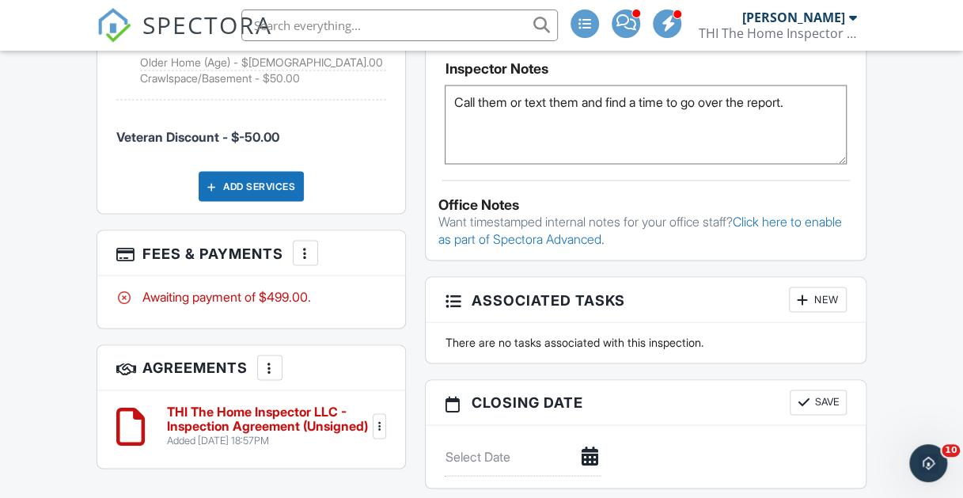
scroll to position [1266, 0]
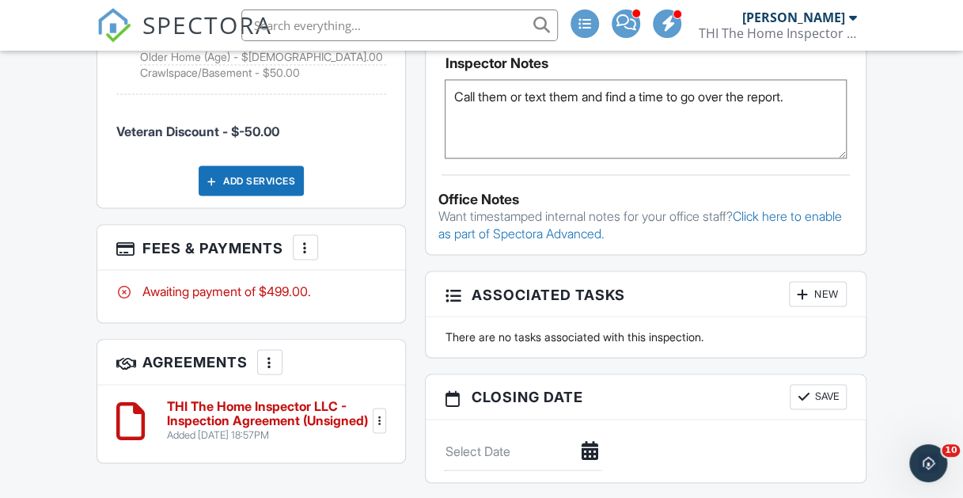
click at [306, 239] on div at bounding box center [305, 247] width 16 height 16
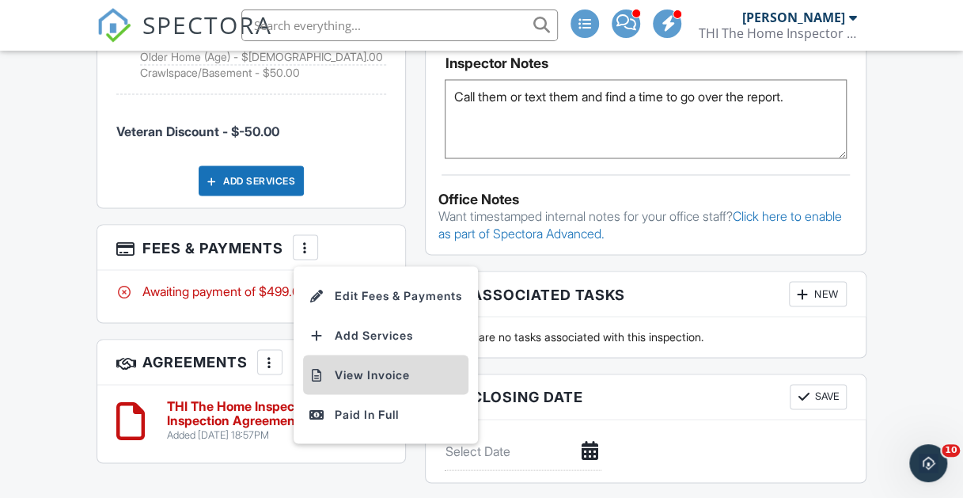
click at [376, 362] on li "View Invoice" at bounding box center [385, 374] width 165 height 40
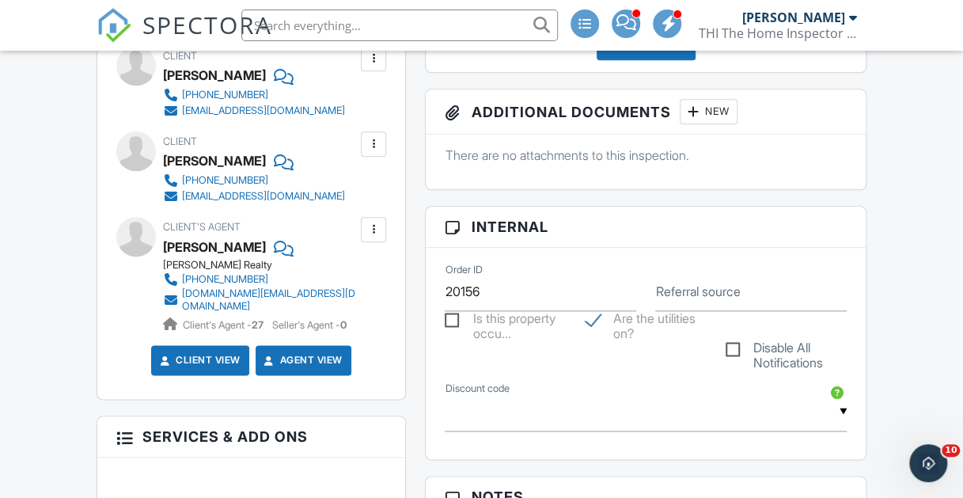
scroll to position [237, 0]
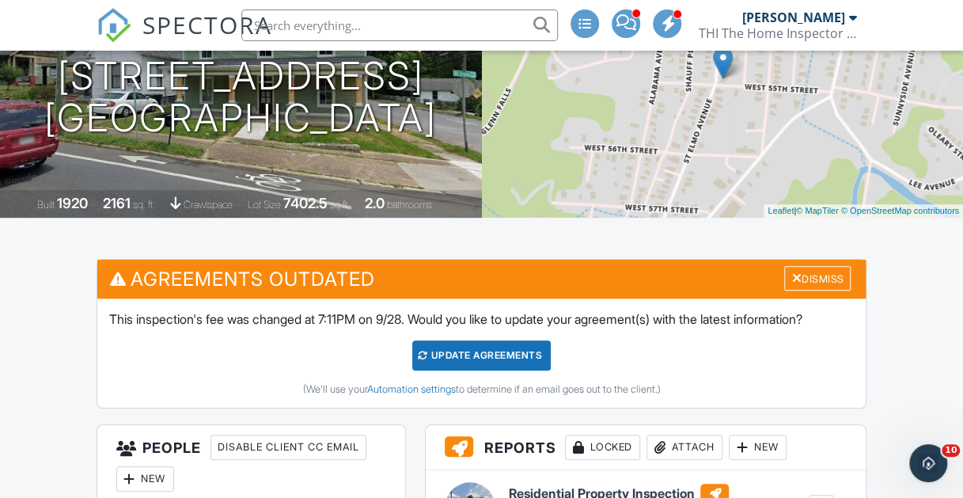
click at [461, 354] on div "Update Agreements" at bounding box center [481, 355] width 138 height 30
